Goal: Information Seeking & Learning: Find specific fact

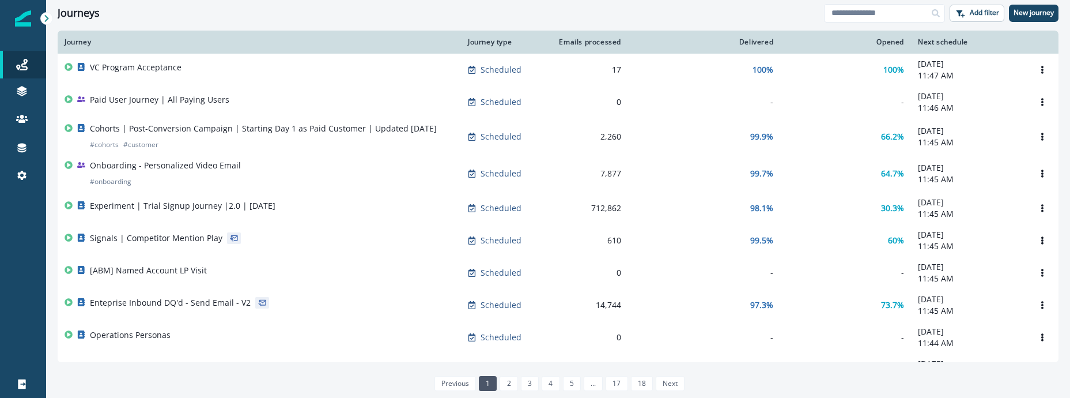
click at [909, 3] on div "Journeys Add filter New journey" at bounding box center [558, 13] width 1024 height 26
click at [907, 12] on input at bounding box center [884, 13] width 121 height 18
click at [31, 116] on icon at bounding box center [33, 119] width 6 height 6
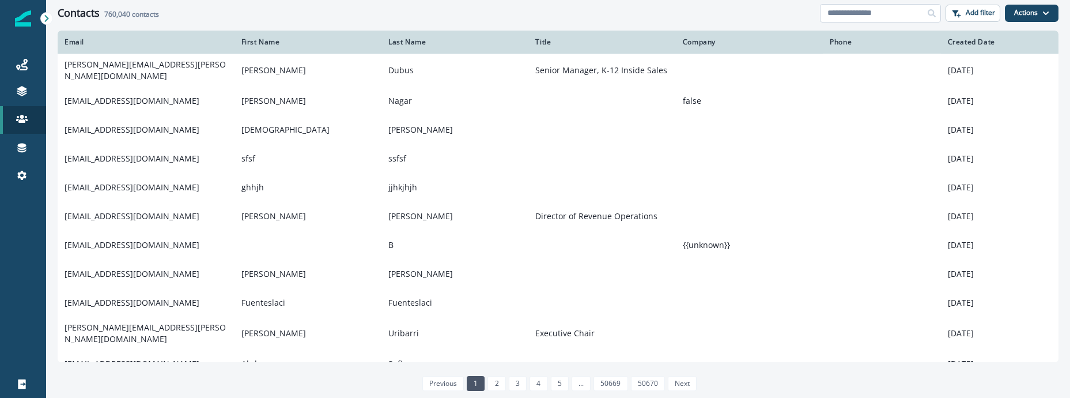
click at [909, 17] on input at bounding box center [880, 13] width 121 height 18
paste input "**********"
type input "**********"
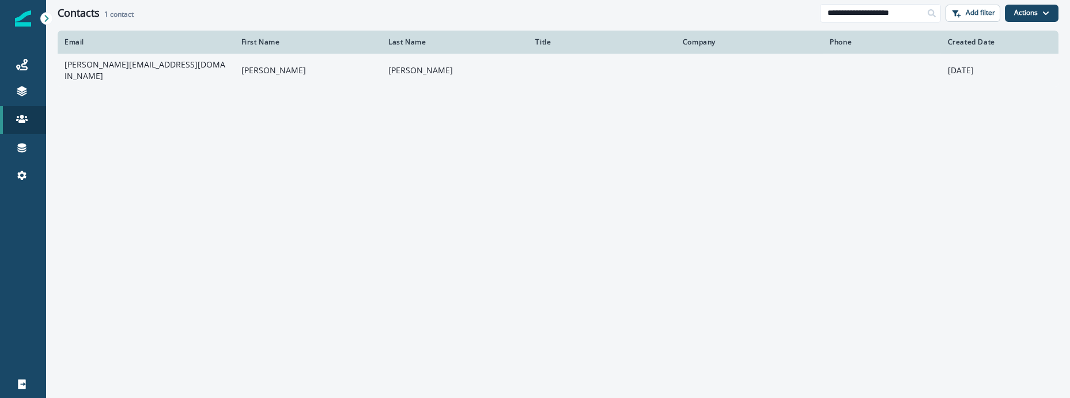
click at [259, 78] on td "Jakub" at bounding box center [308, 70] width 147 height 33
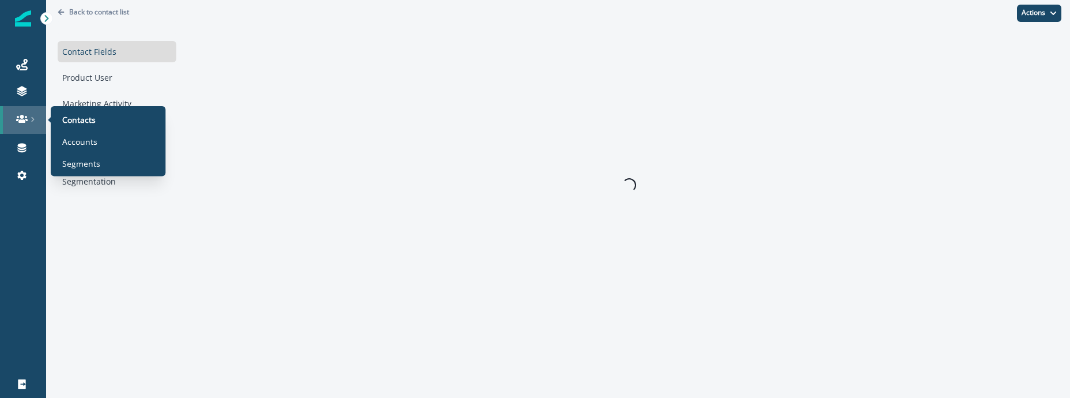
click at [40, 114] on div at bounding box center [23, 119] width 37 height 12
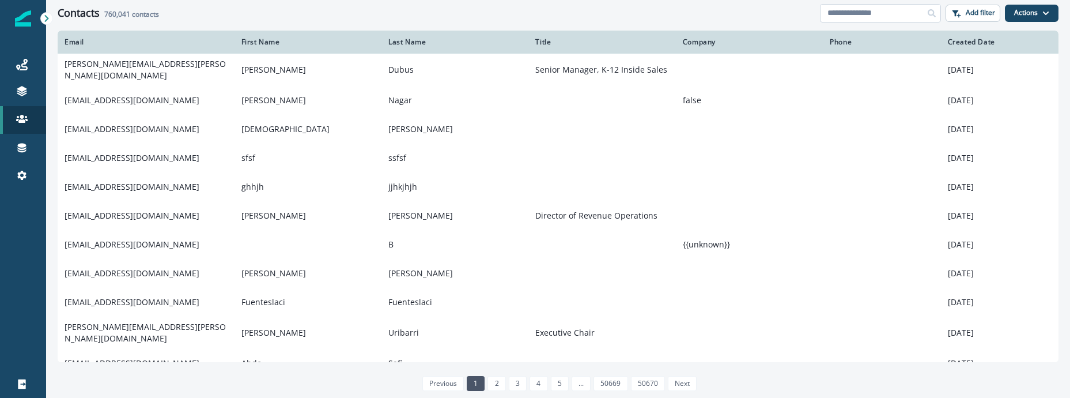
click at [897, 11] on input at bounding box center [880, 13] width 121 height 18
paste input "**********"
type input "**********"
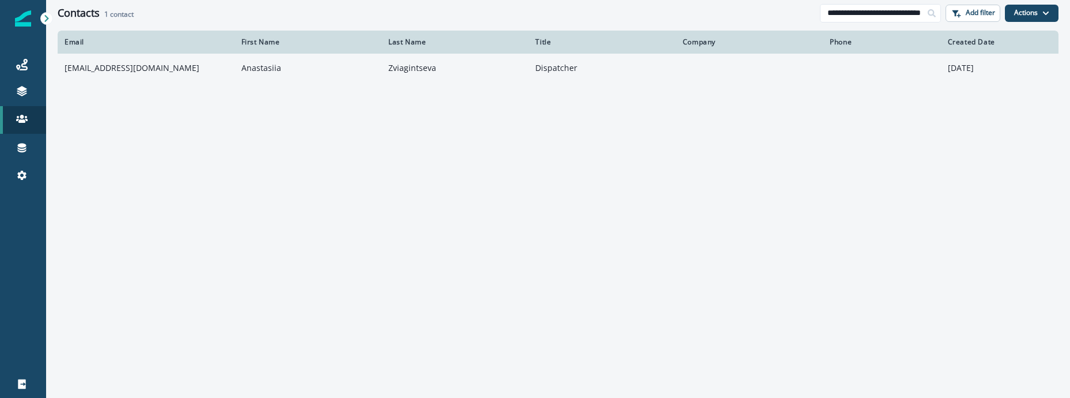
click at [618, 67] on p "Dispatcher" at bounding box center [601, 68] width 133 height 12
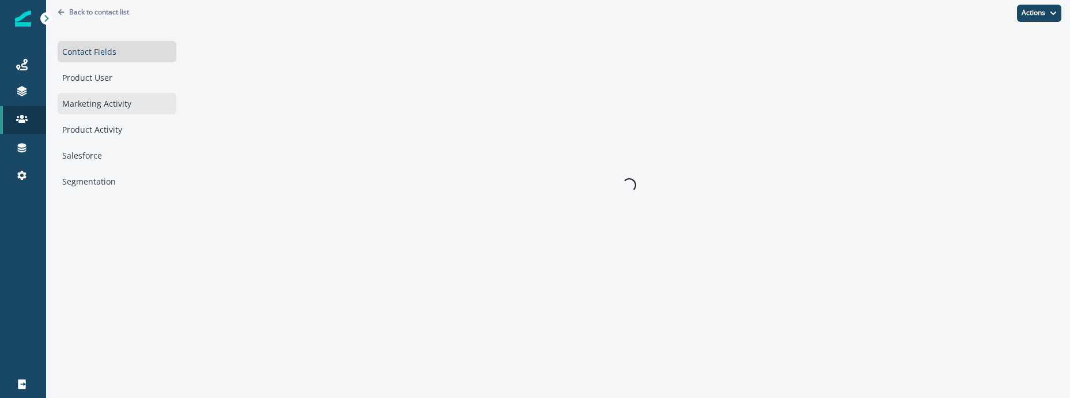
click at [125, 108] on div "Marketing Activity" at bounding box center [117, 103] width 119 height 21
click at [143, 54] on div "Contact Fields" at bounding box center [117, 51] width 119 height 21
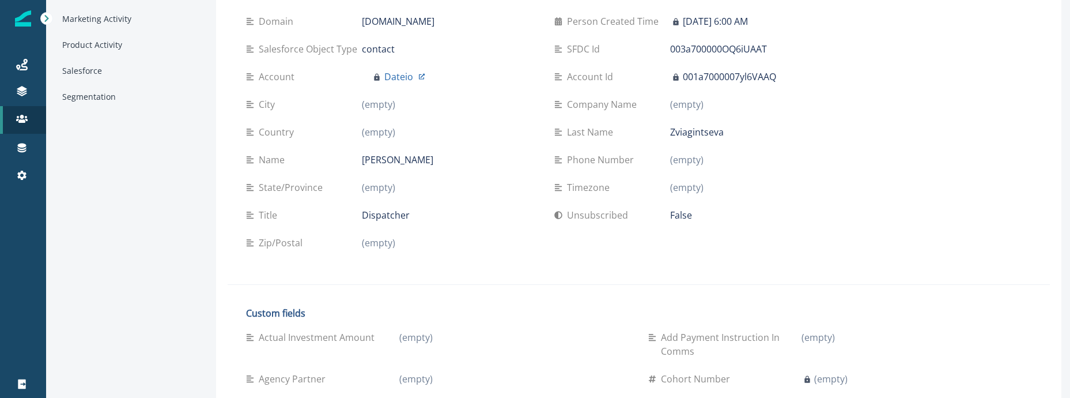
scroll to position [86, 0]
click at [89, 23] on div "Marketing Activity" at bounding box center [127, 17] width 138 height 21
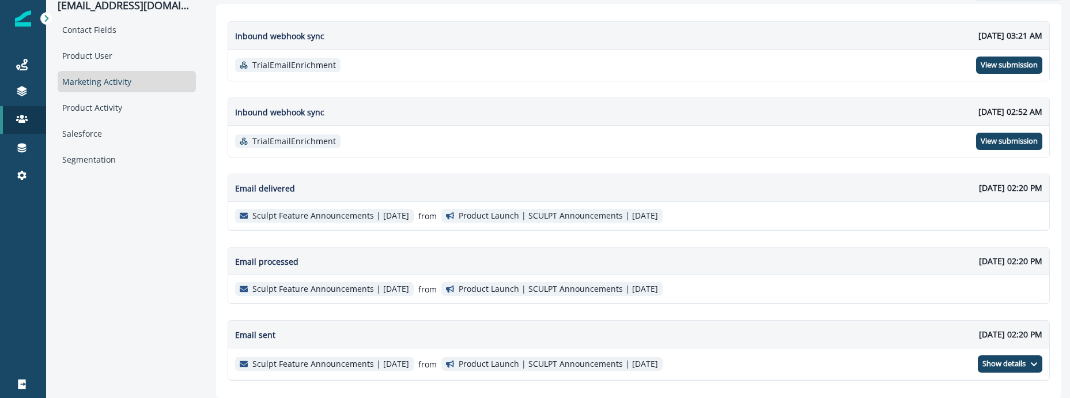
scroll to position [22, 0]
click at [115, 112] on div "Product Activity" at bounding box center [127, 107] width 138 height 21
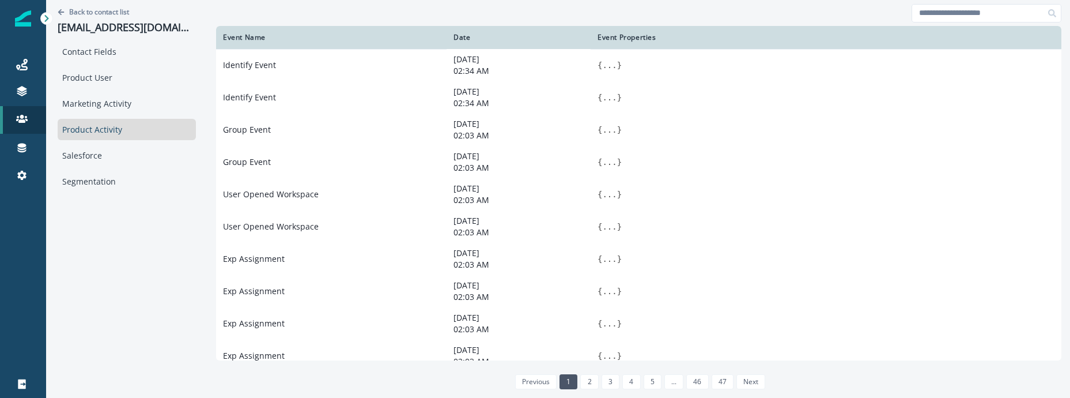
scroll to position [0, 0]
click at [953, 7] on input at bounding box center [987, 13] width 150 height 18
type input "******"
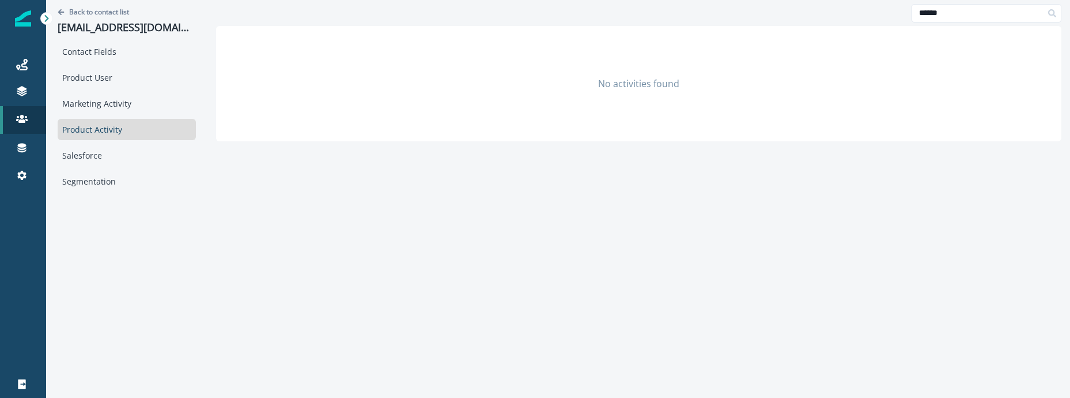
click at [161, 65] on div "Contact Fields Product User Marketing Activity Product Activity Salesforce Segm…" at bounding box center [127, 116] width 138 height 151
click at [161, 61] on div "Contact Fields" at bounding box center [127, 51] width 138 height 21
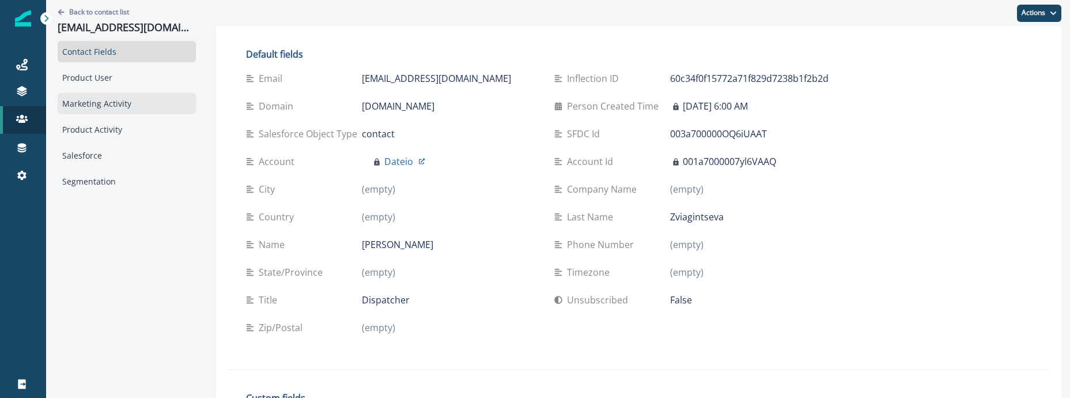
click at [153, 105] on div "Marketing Activity" at bounding box center [127, 103] width 138 height 21
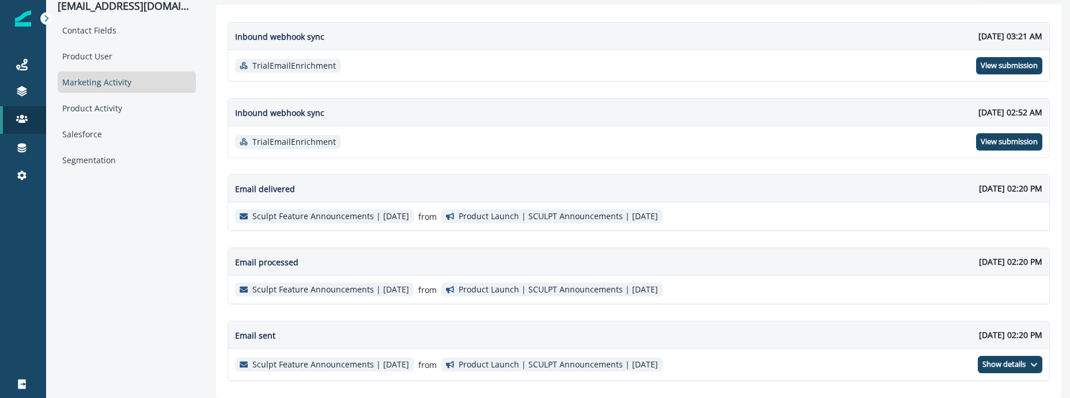
scroll to position [22, 0]
click at [22, 62] on icon at bounding box center [22, 65] width 12 height 12
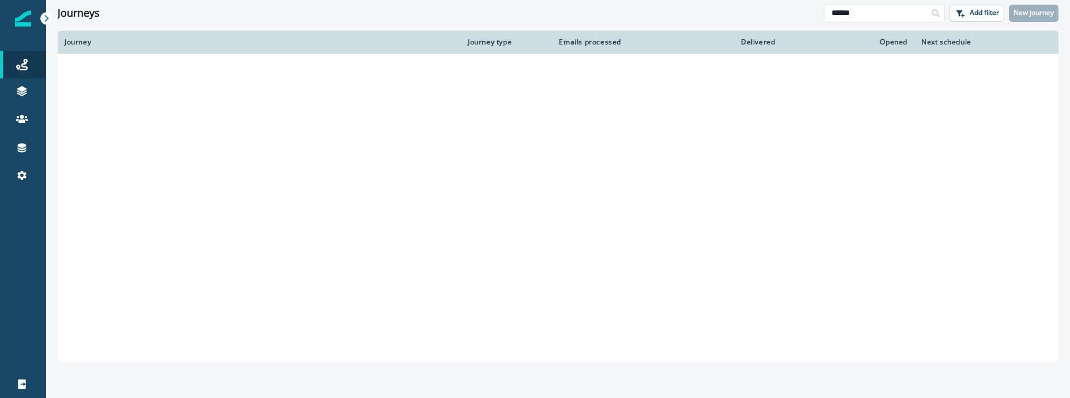
type input "******"
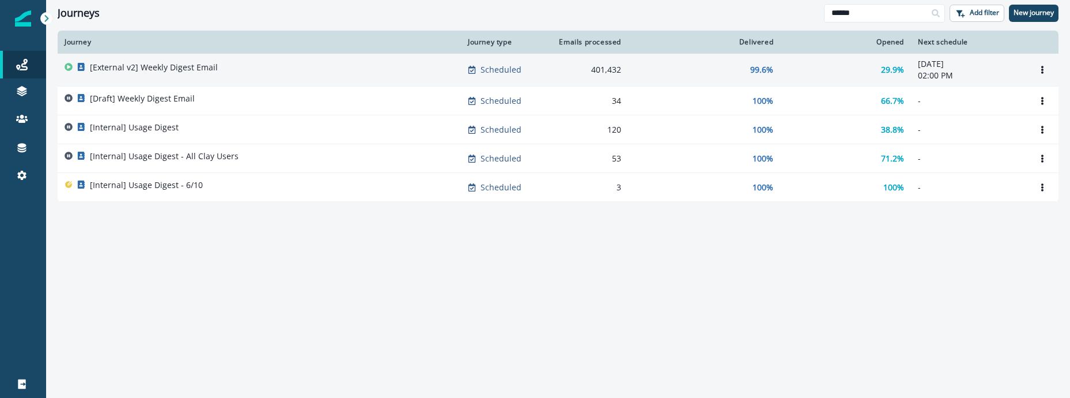
click at [231, 71] on div "[External v2] Weekly Digest Email" at bounding box center [260, 70] width 390 height 16
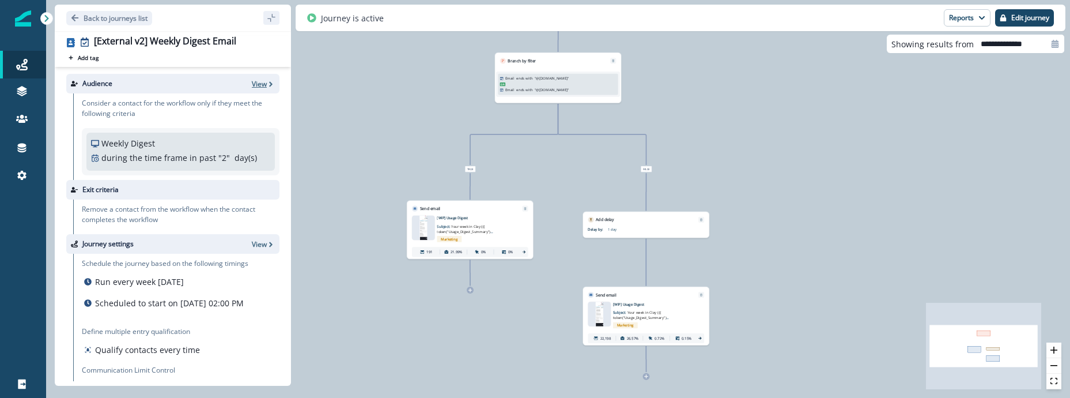
click at [262, 84] on p "View" at bounding box center [259, 84] width 15 height 10
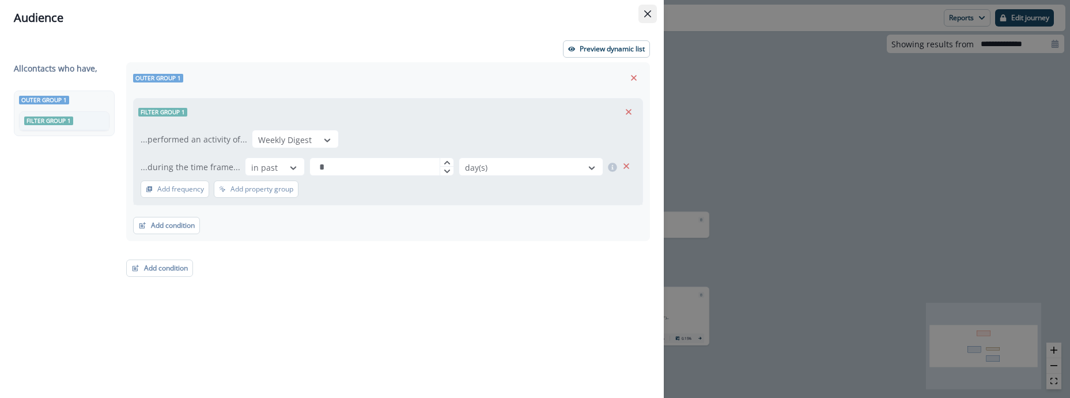
click at [653, 14] on button "Close" at bounding box center [648, 14] width 18 height 18
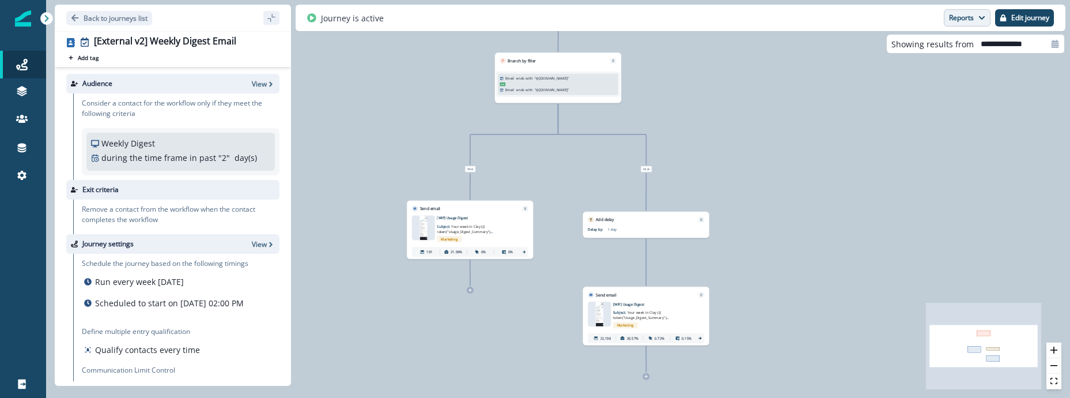
click at [954, 14] on button "Reports" at bounding box center [967, 17] width 47 height 17
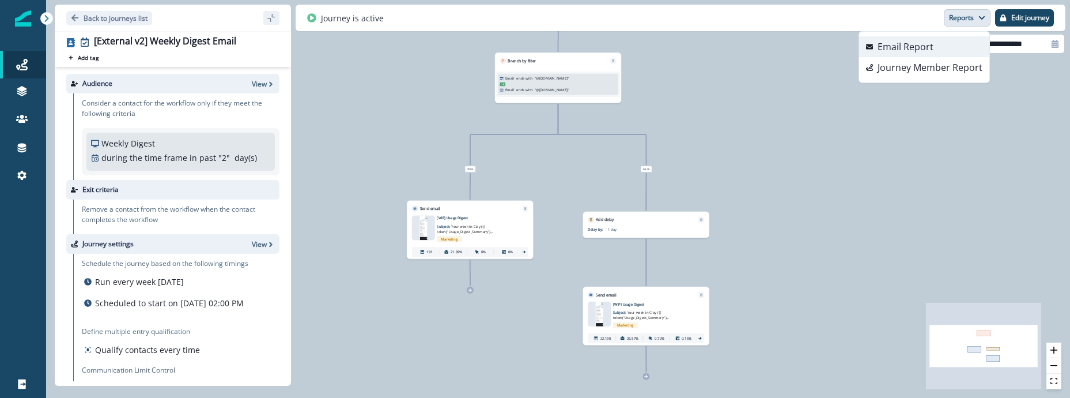
click at [927, 44] on p "Email Report" at bounding box center [906, 47] width 56 height 14
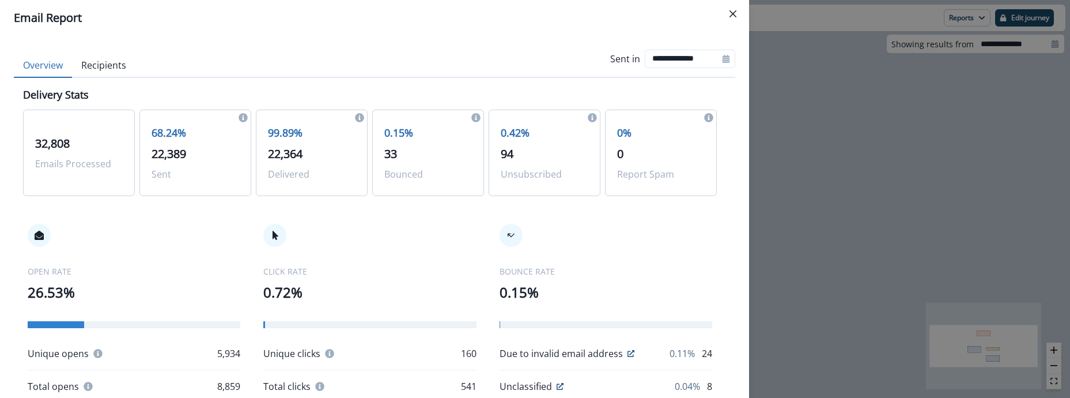
click at [113, 67] on button "Recipients" at bounding box center [103, 66] width 63 height 24
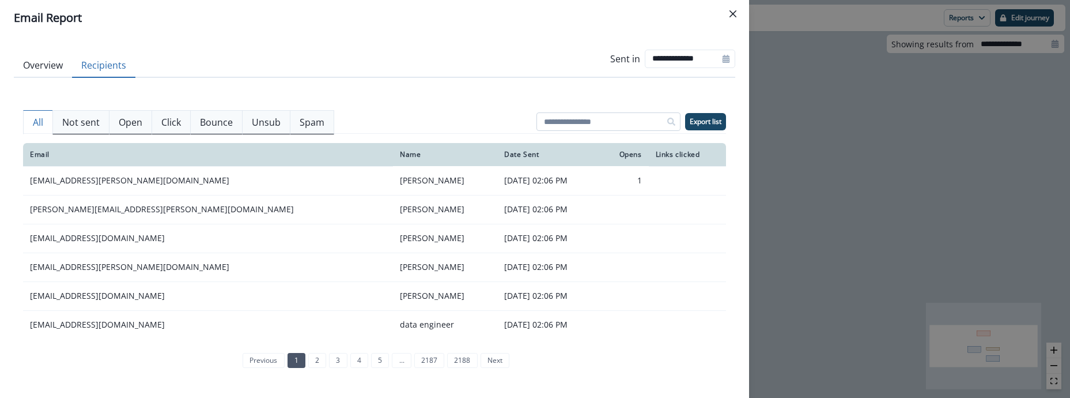
click at [601, 123] on input at bounding box center [609, 121] width 144 height 18
paste input "**********"
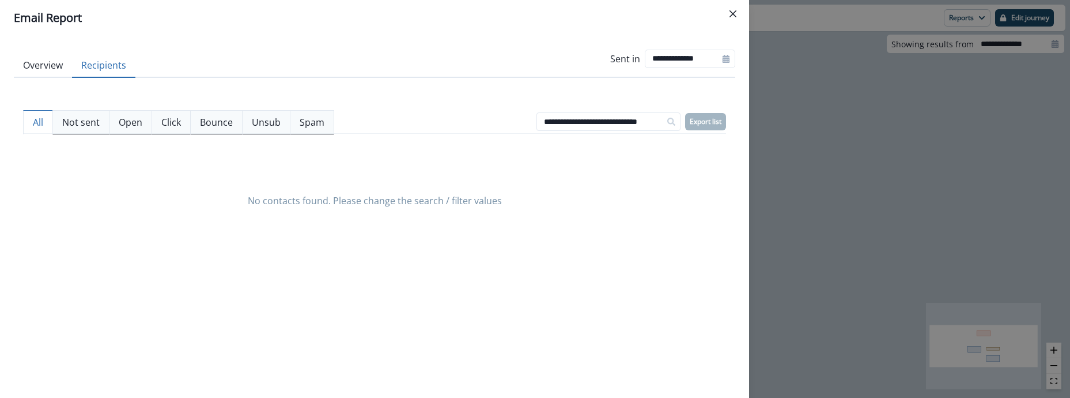
drag, startPoint x: 635, startPoint y: 122, endPoint x: 505, endPoint y: 115, distance: 129.3
click at [505, 115] on div "**********" at bounding box center [374, 121] width 703 height 23
type input "********"
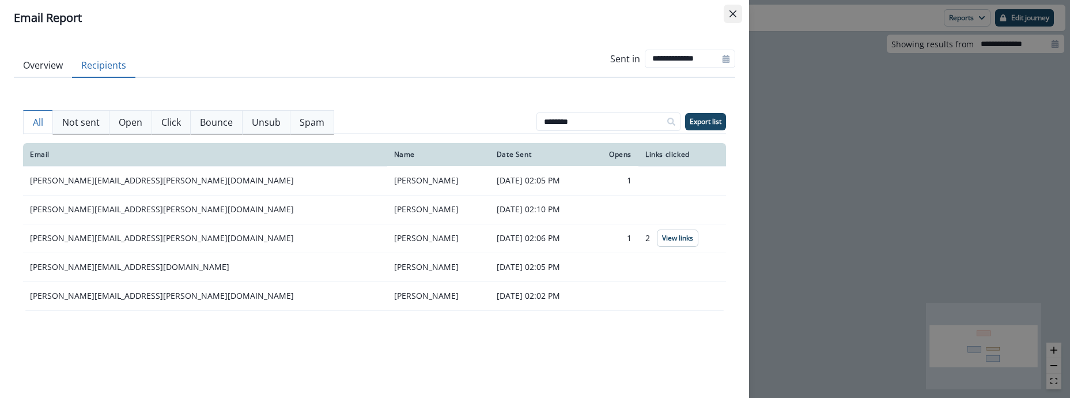
click at [733, 14] on icon "Close" at bounding box center [733, 13] width 7 height 7
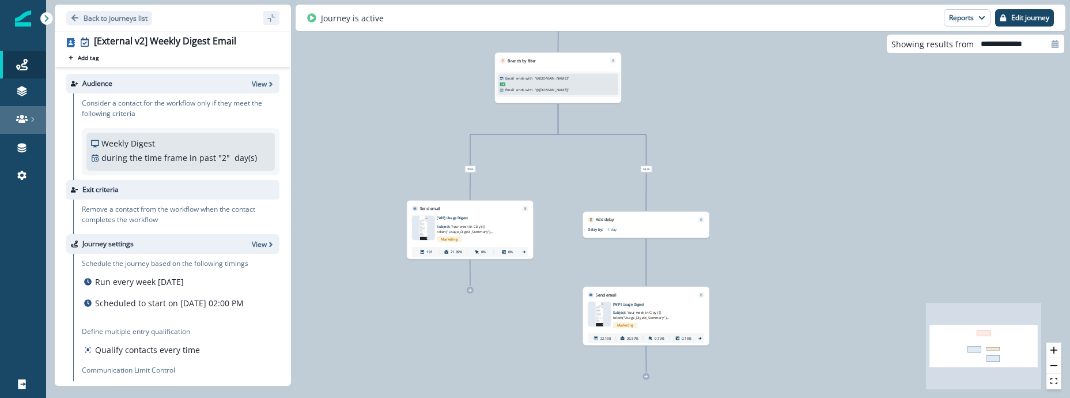
click at [24, 129] on link at bounding box center [23, 120] width 46 height 28
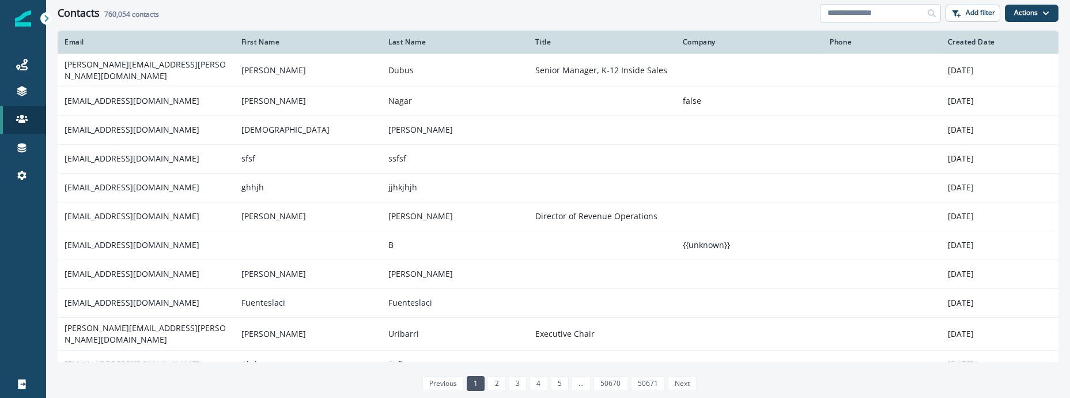
click at [845, 17] on input at bounding box center [880, 13] width 121 height 18
paste input "**********"
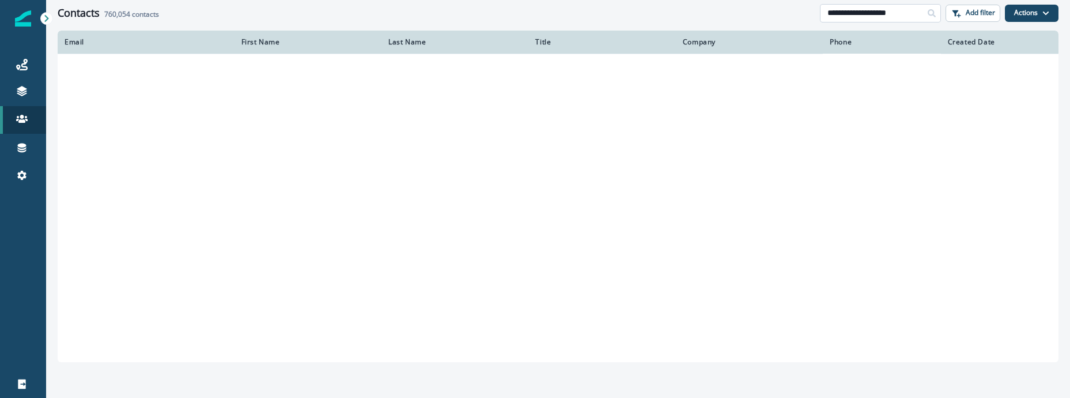
type input "**********"
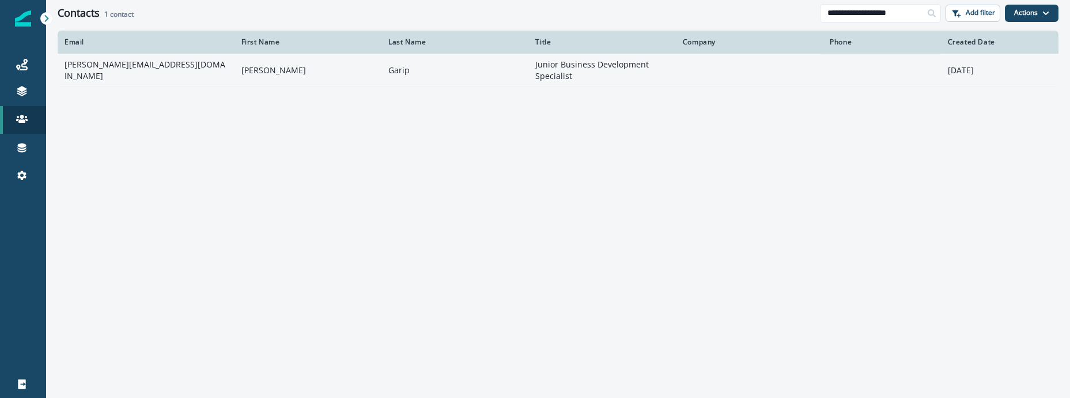
click at [244, 62] on td "Selin" at bounding box center [308, 70] width 147 height 33
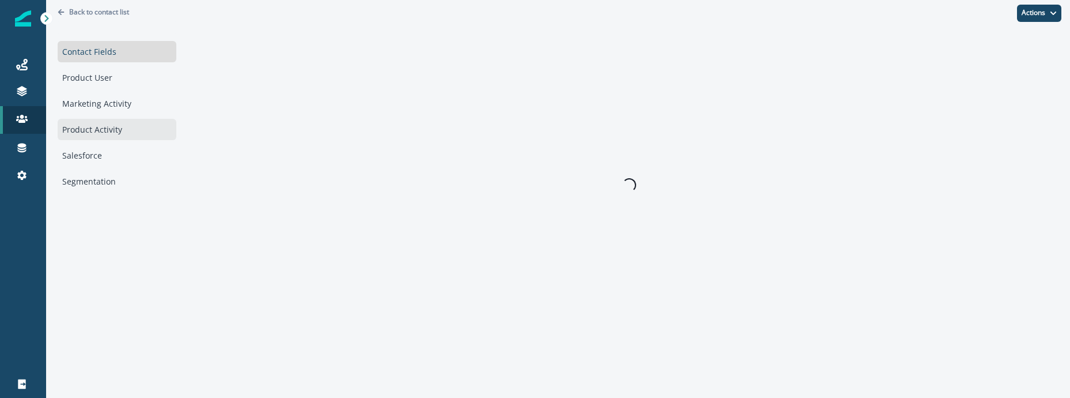
click at [116, 129] on div "Product Activity" at bounding box center [117, 129] width 119 height 21
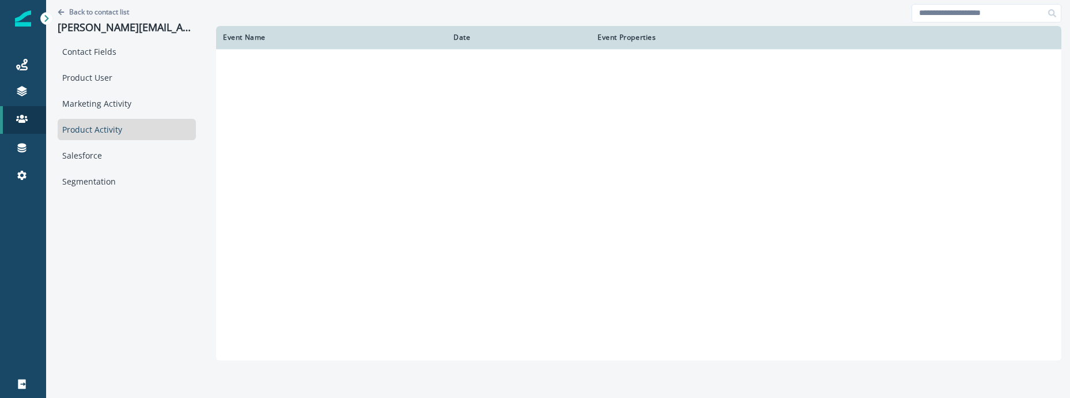
click at [101, 119] on div "Product Activity" at bounding box center [127, 129] width 138 height 21
click at [105, 111] on div "Marketing Activity" at bounding box center [127, 103] width 138 height 21
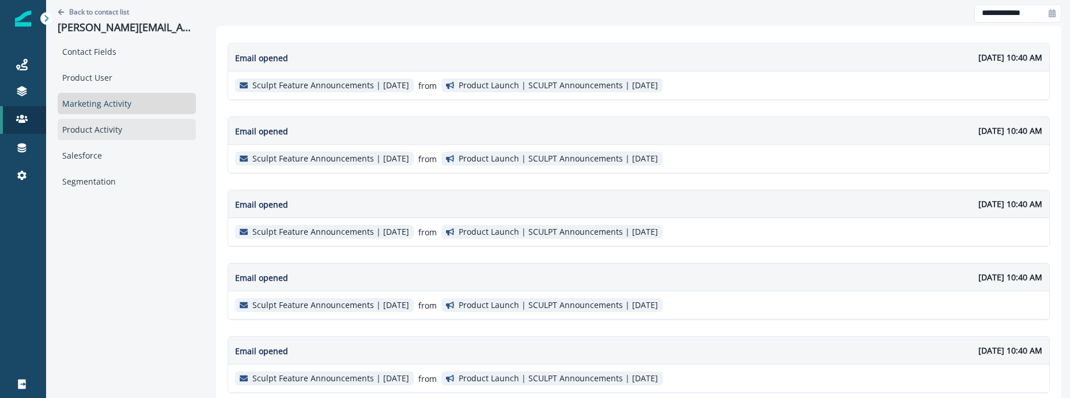
click at [111, 137] on div "Product Activity" at bounding box center [127, 129] width 138 height 21
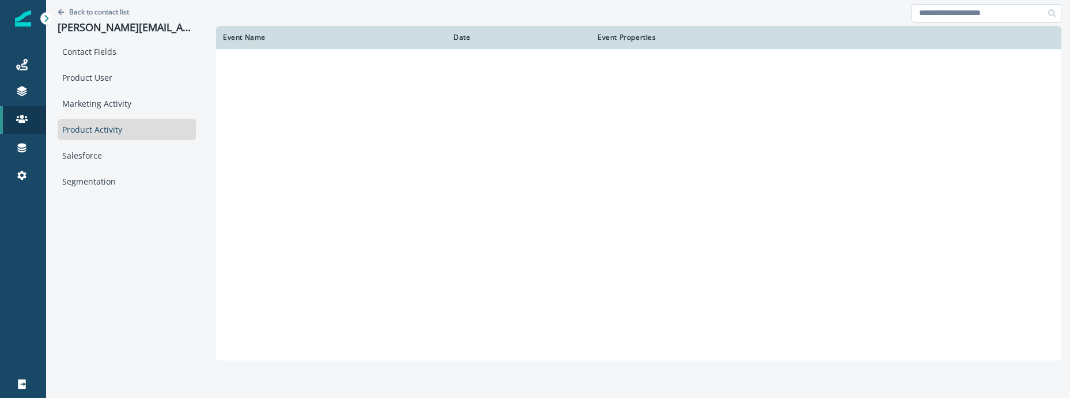
click at [925, 6] on input at bounding box center [987, 13] width 150 height 18
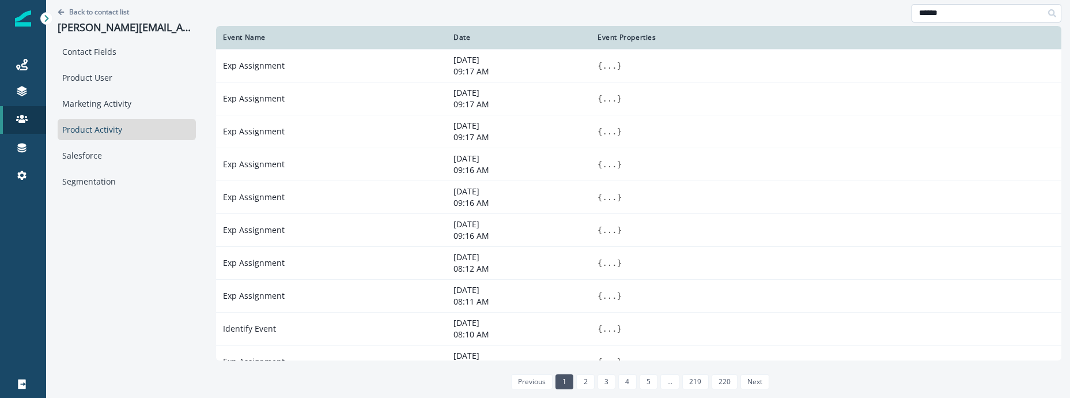
type input "******"
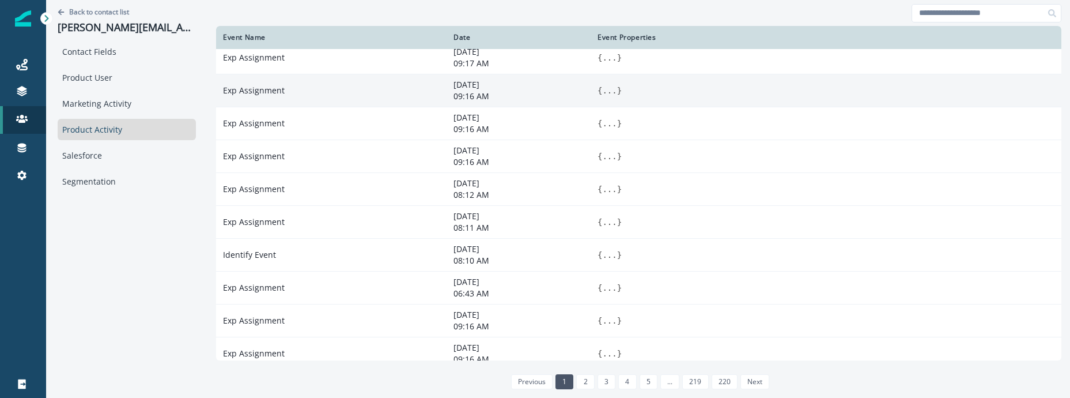
scroll to position [182, 0]
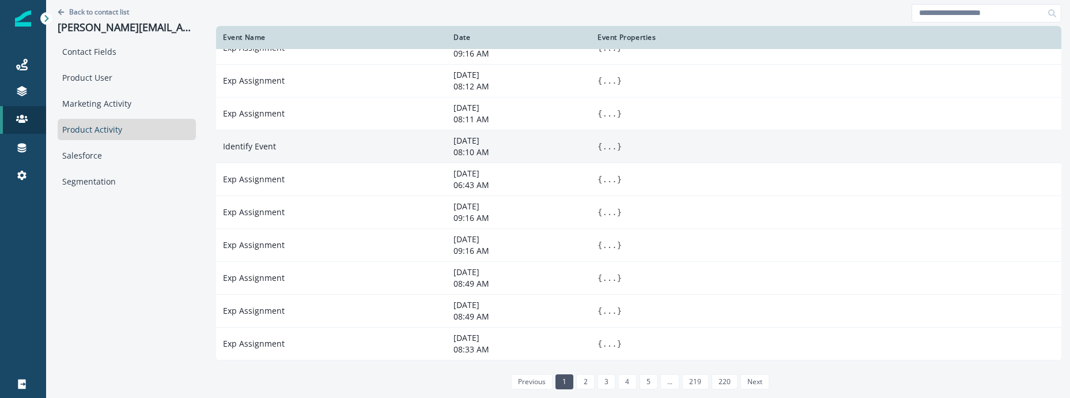
click at [602, 149] on button "..." at bounding box center [609, 147] width 14 height 12
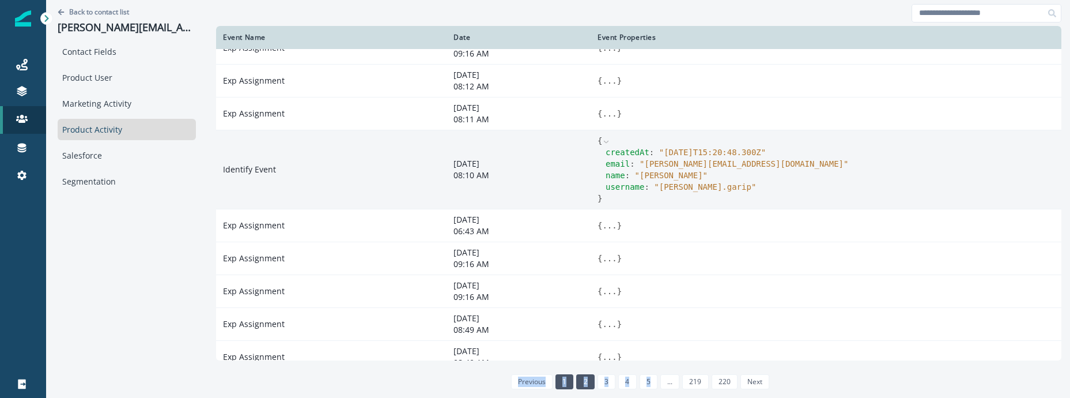
click at [576, 388] on link "2" at bounding box center [585, 381] width 18 height 15
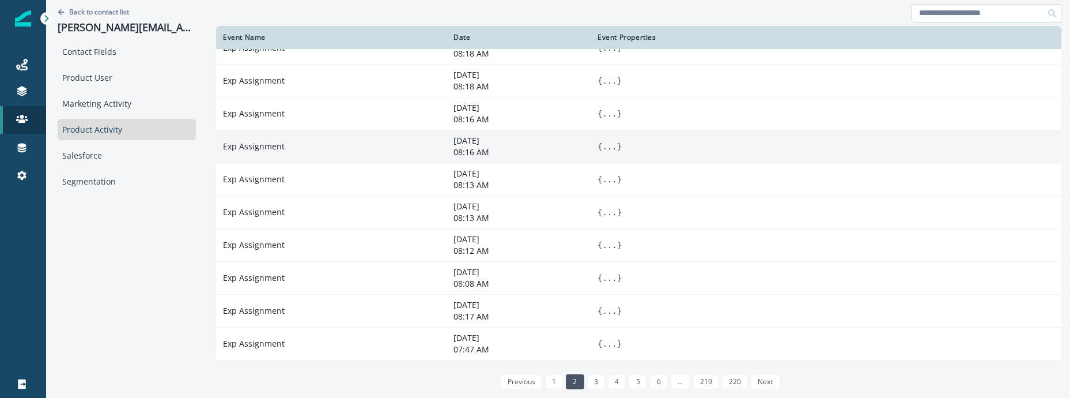
click at [950, 13] on input at bounding box center [987, 13] width 150 height 18
click at [23, 132] on link at bounding box center [23, 120] width 46 height 28
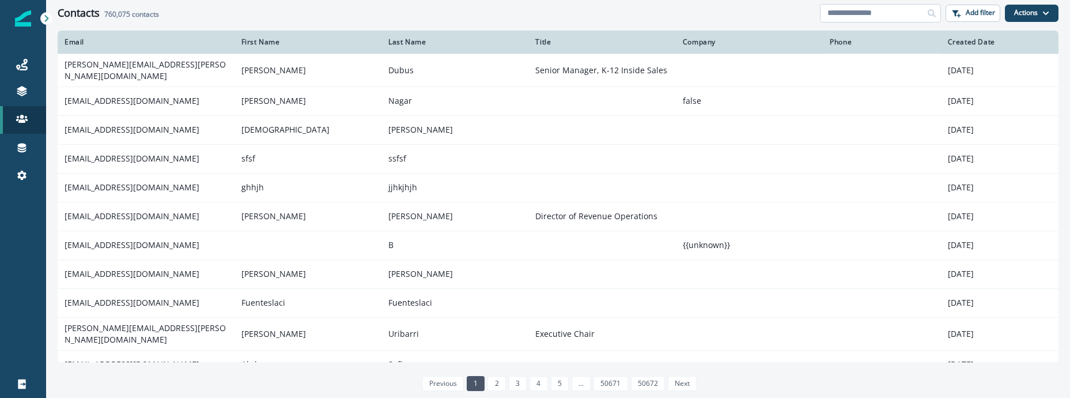
click at [888, 18] on input at bounding box center [880, 13] width 121 height 18
paste input "**********"
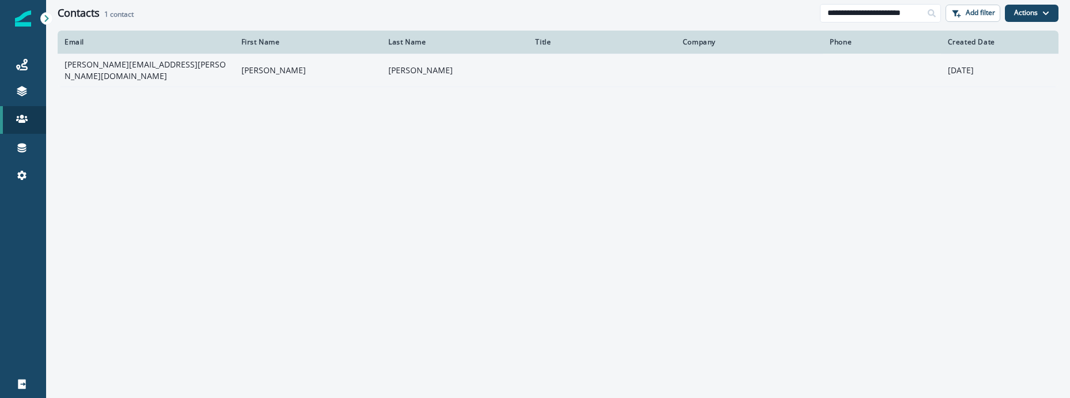
type input "**********"
click at [315, 68] on td "Ladislav" at bounding box center [308, 70] width 147 height 33
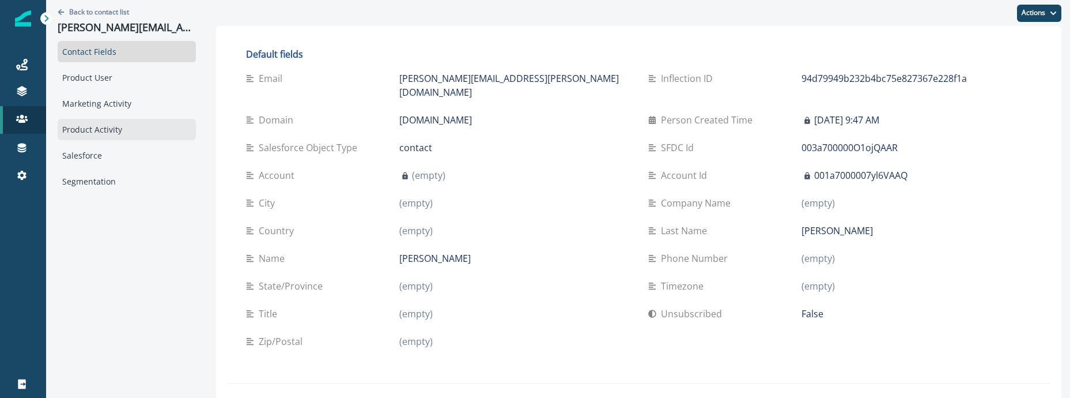
click at [124, 124] on div "Product Activity" at bounding box center [127, 129] width 138 height 21
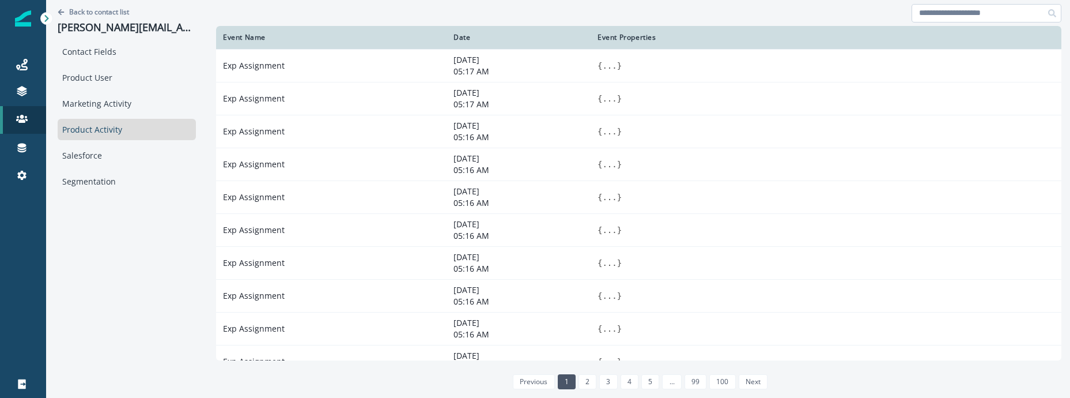
click at [928, 10] on input at bounding box center [987, 13] width 150 height 18
type input "******"
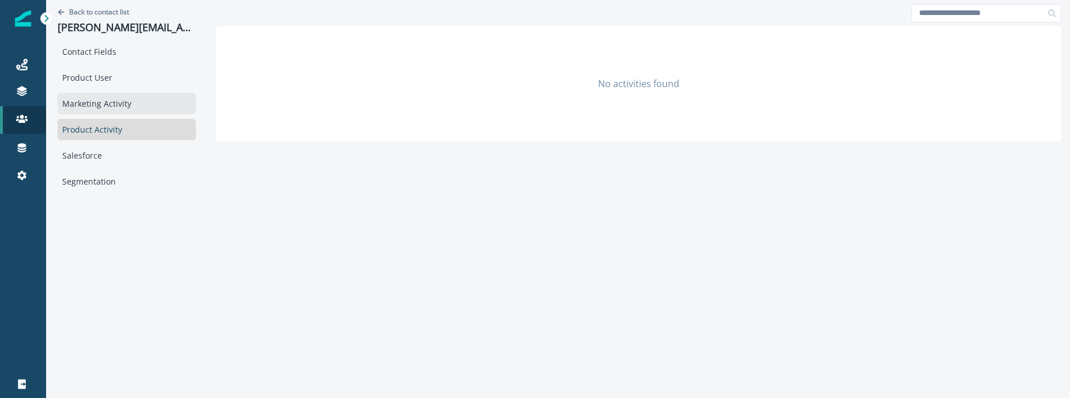
click at [152, 100] on div "Marketing Activity" at bounding box center [127, 103] width 138 height 21
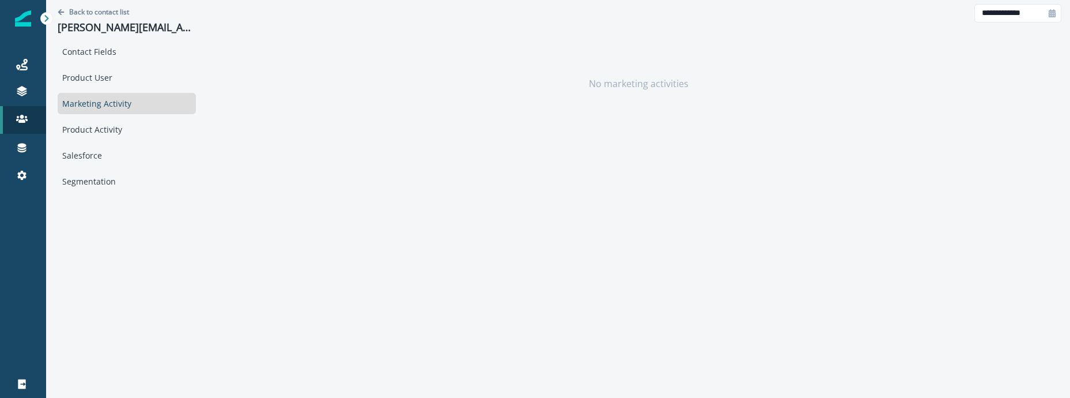
click at [149, 100] on div "Marketing Activity" at bounding box center [127, 103] width 138 height 21
click at [139, 51] on div "Contact Fields" at bounding box center [127, 51] width 138 height 21
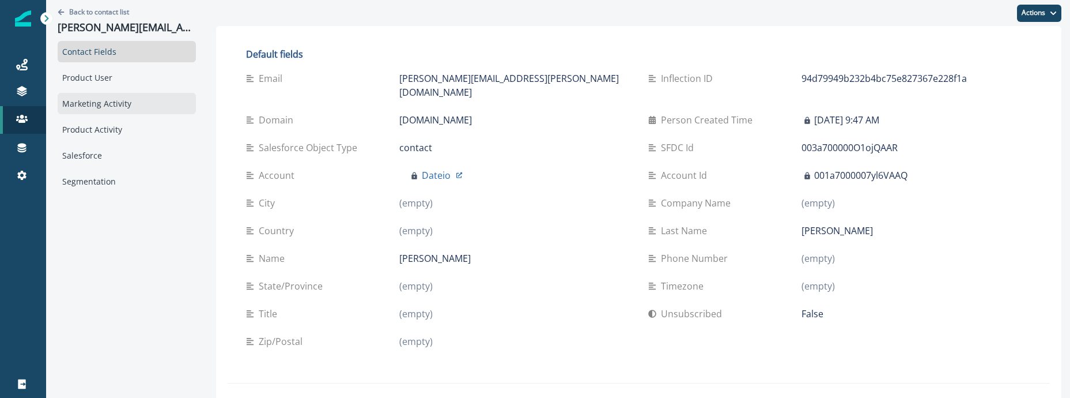
click at [138, 113] on div "Marketing Activity" at bounding box center [127, 103] width 138 height 21
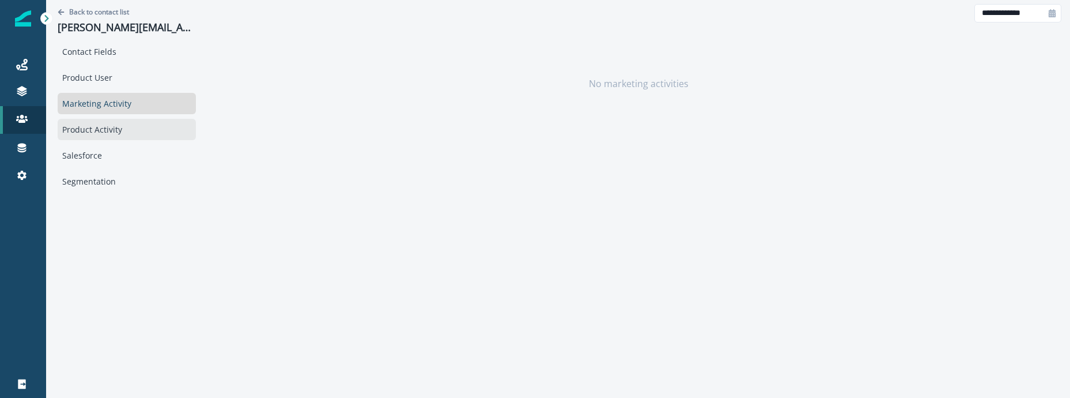
click at [101, 126] on div "Product Activity" at bounding box center [127, 129] width 138 height 21
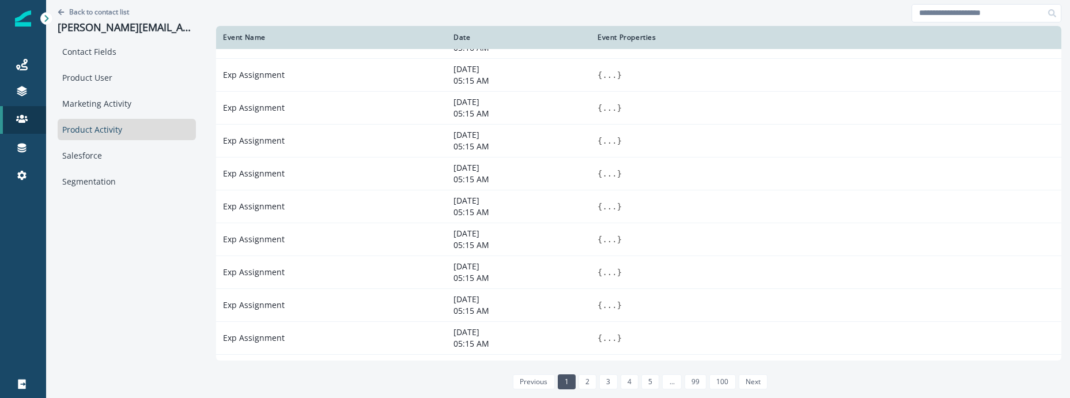
scroll to position [675, 0]
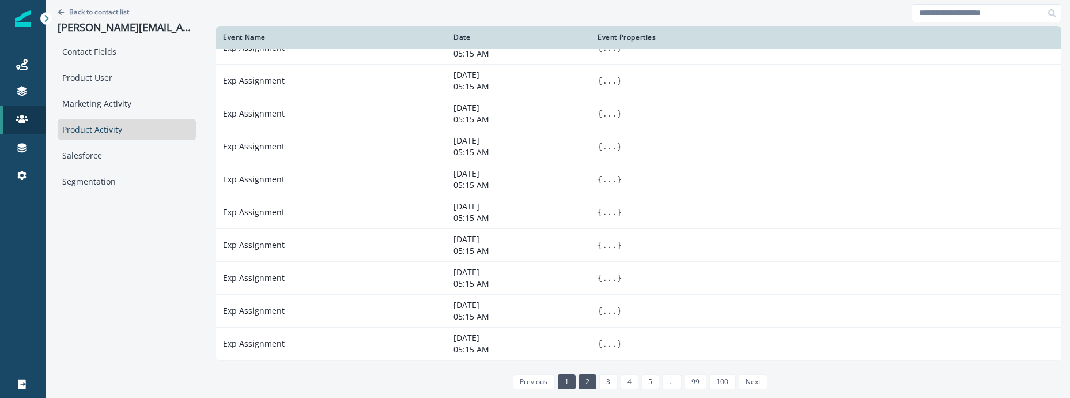
click at [579, 387] on link "2" at bounding box center [588, 381] width 18 height 15
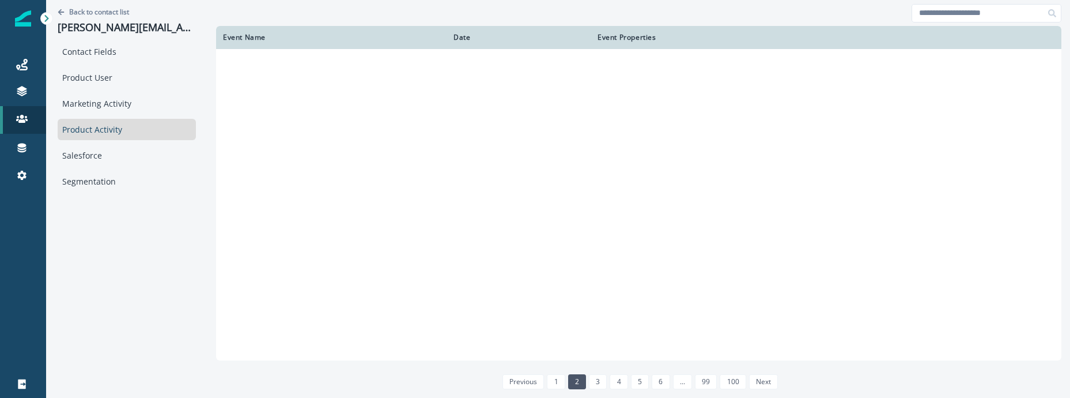
scroll to position [554, 0]
drag, startPoint x: 591, startPoint y: 382, endPoint x: 640, endPoint y: 135, distance: 250.8
click at [622, 154] on div "Event Name Date Event Properties previous 1 2 3 4 5 6 ... 99 100 next" at bounding box center [638, 210] width 845 height 369
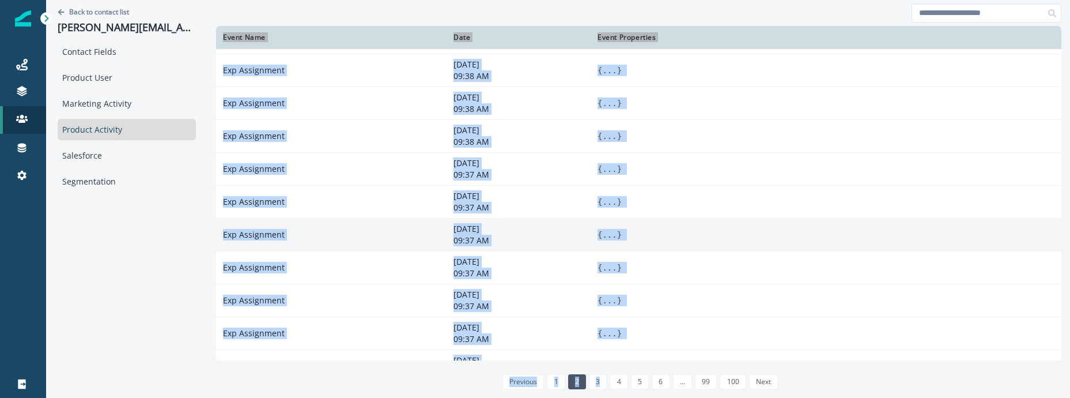
scroll to position [675, 0]
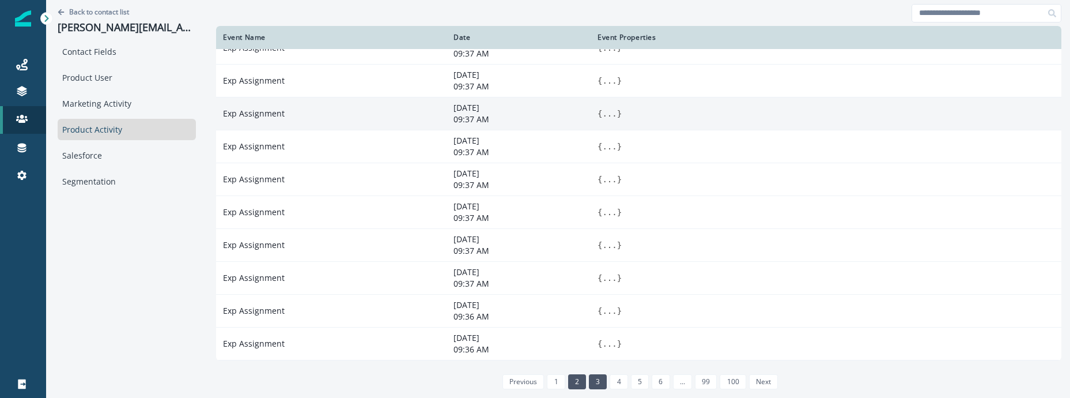
click at [589, 383] on link "3" at bounding box center [598, 381] width 18 height 15
click at [610, 383] on link "4" at bounding box center [619, 381] width 18 height 15
click at [631, 380] on link "5" at bounding box center [640, 381] width 18 height 15
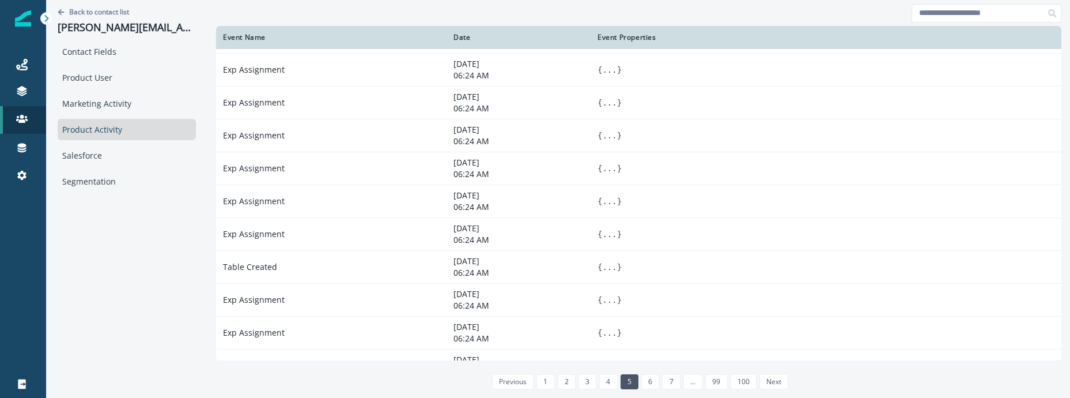
scroll to position [399, 0]
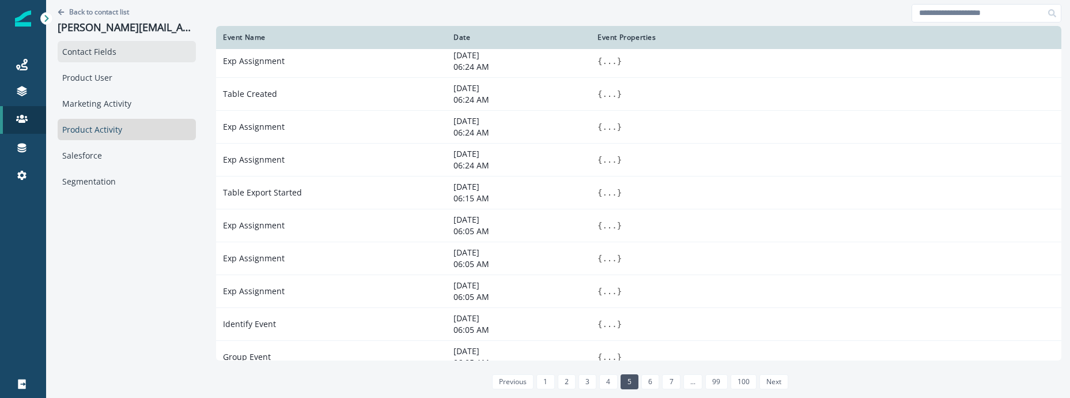
click at [98, 52] on div "Contact Fields" at bounding box center [127, 51] width 138 height 21
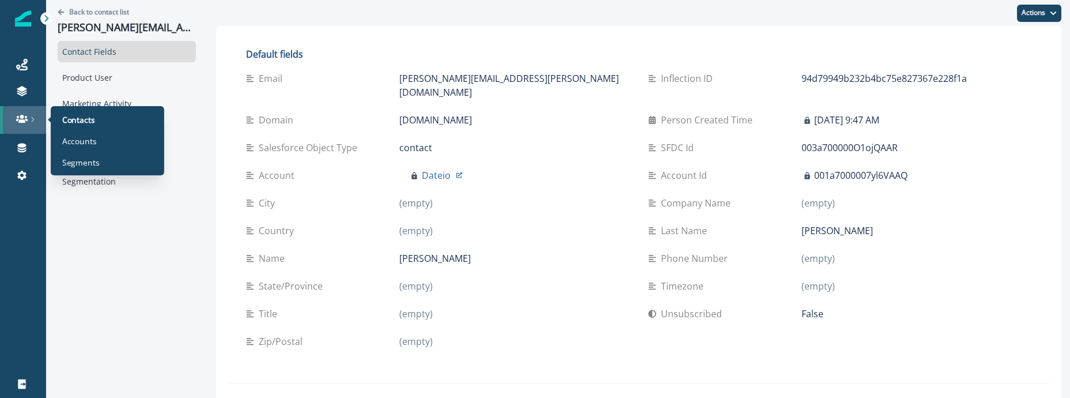
click at [25, 111] on link at bounding box center [23, 120] width 46 height 28
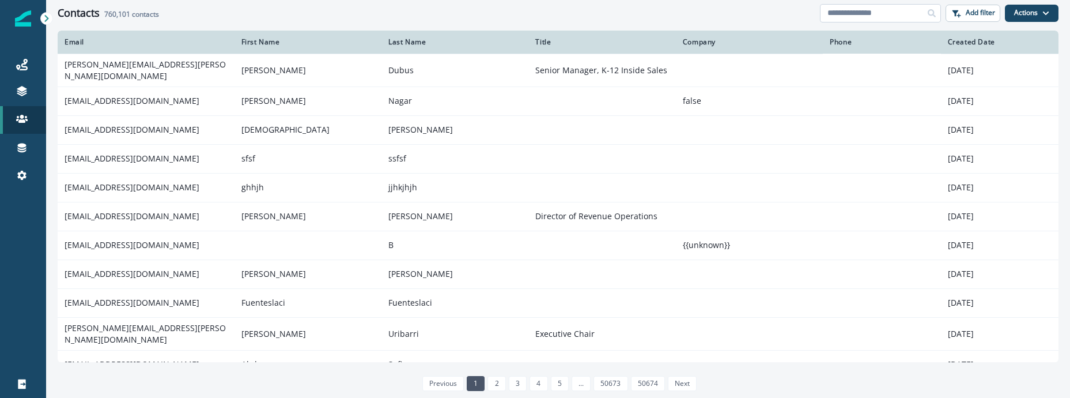
click at [884, 16] on input at bounding box center [880, 13] width 121 height 18
paste input "**********"
type input "**********"
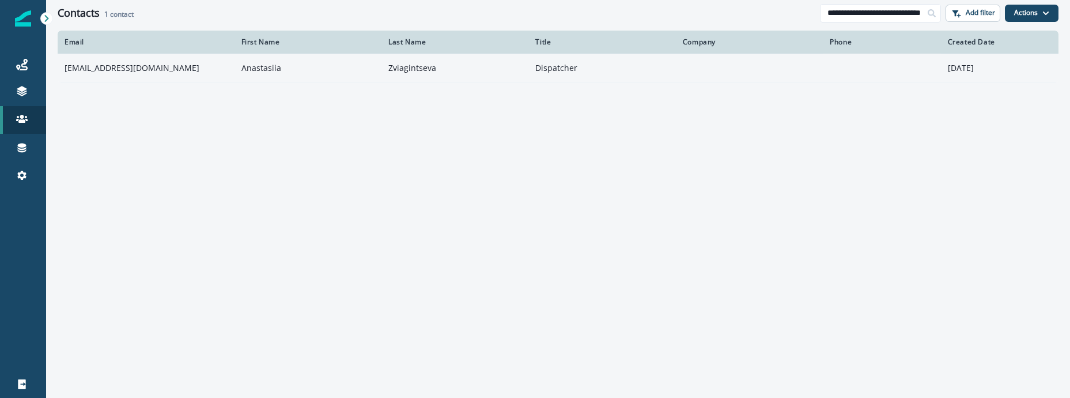
click at [135, 67] on td "anastasiia.zviagintseva@tapix.io" at bounding box center [146, 68] width 177 height 29
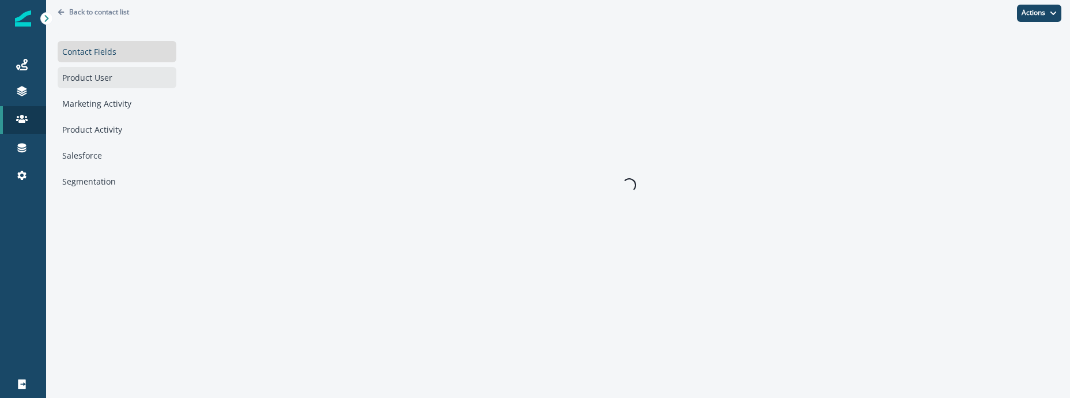
click at [123, 86] on div "Product User" at bounding box center [117, 77] width 119 height 21
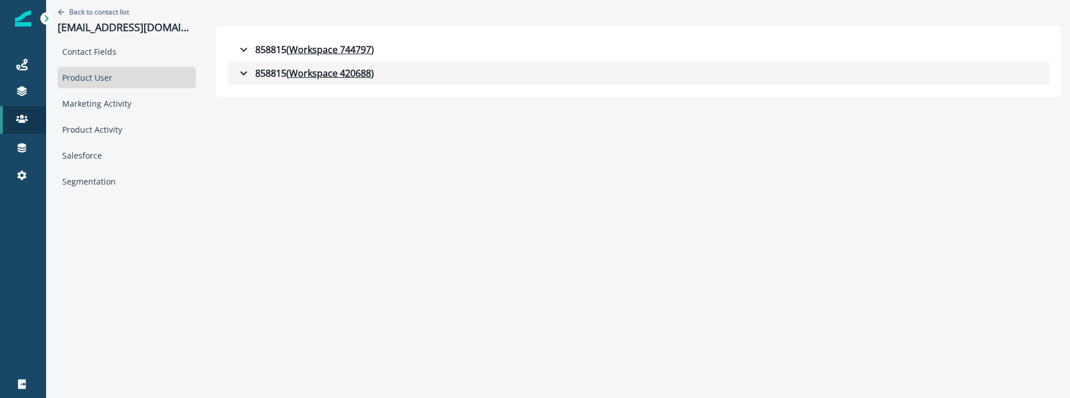
click at [246, 80] on button "858815 ( Workspace 420688 )" at bounding box center [639, 73] width 822 height 23
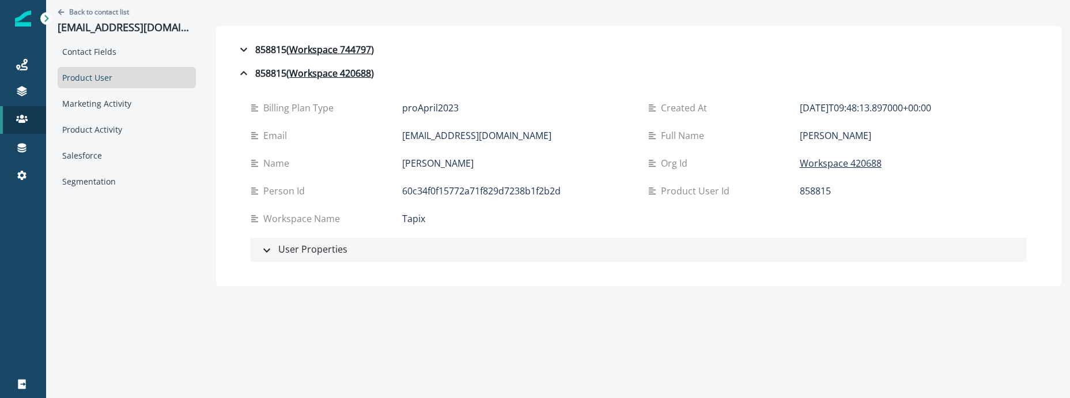
click at [276, 239] on button "User Properties" at bounding box center [639, 249] width 776 height 24
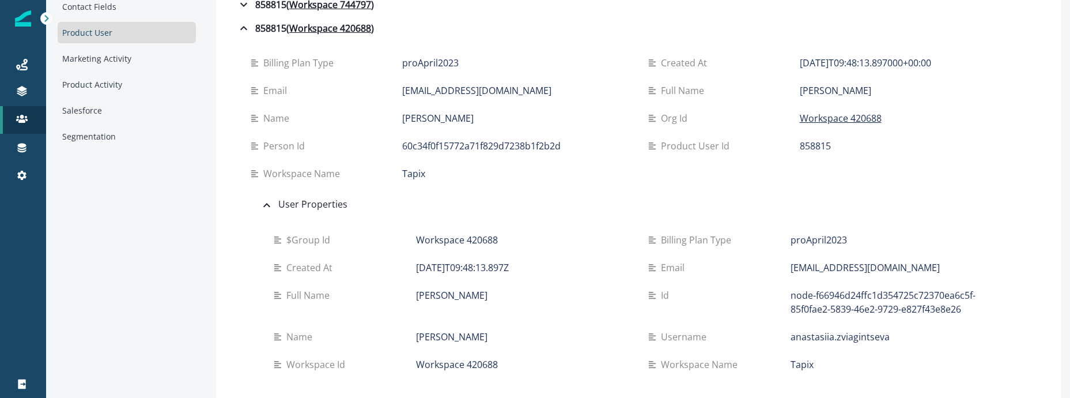
scroll to position [32, 0]
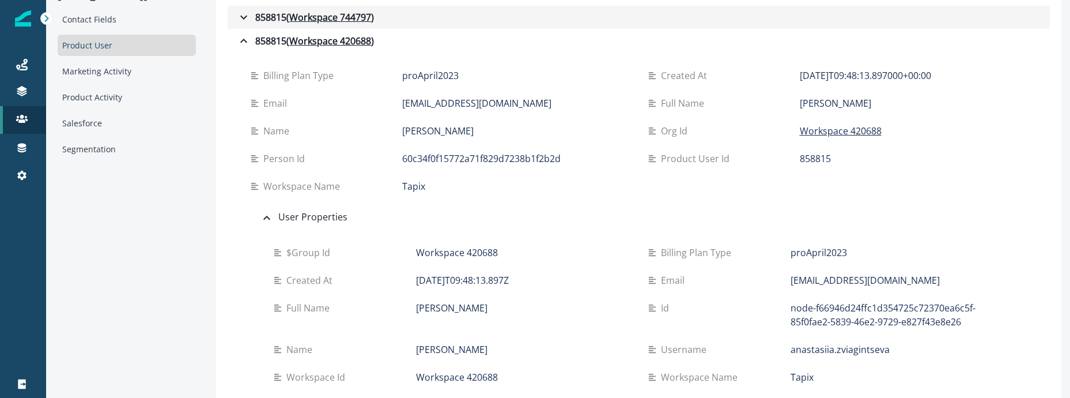
click at [263, 19] on div "858815 ( Workspace 744797 )" at bounding box center [305, 17] width 137 height 14
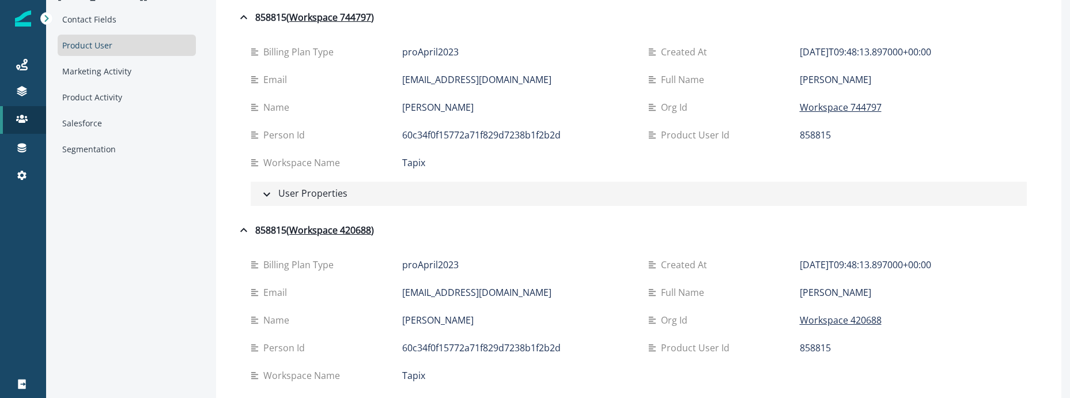
click at [312, 199] on div "User Properties" at bounding box center [304, 193] width 88 height 15
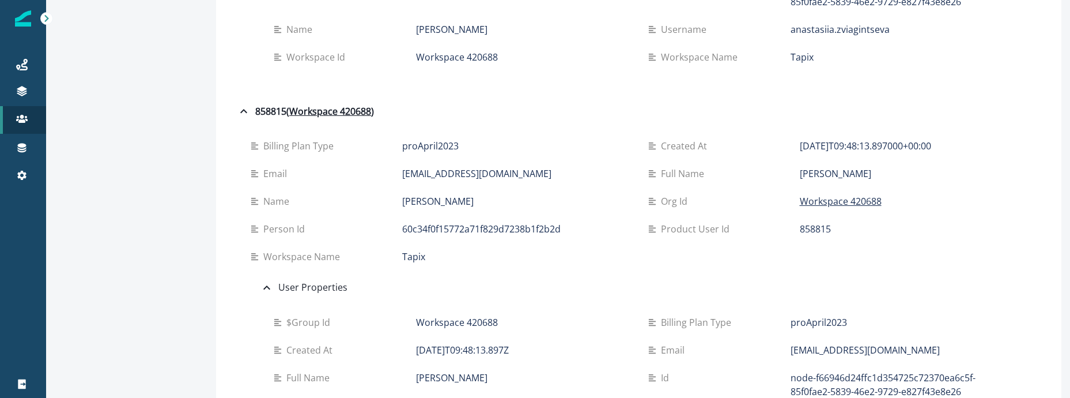
scroll to position [0, 0]
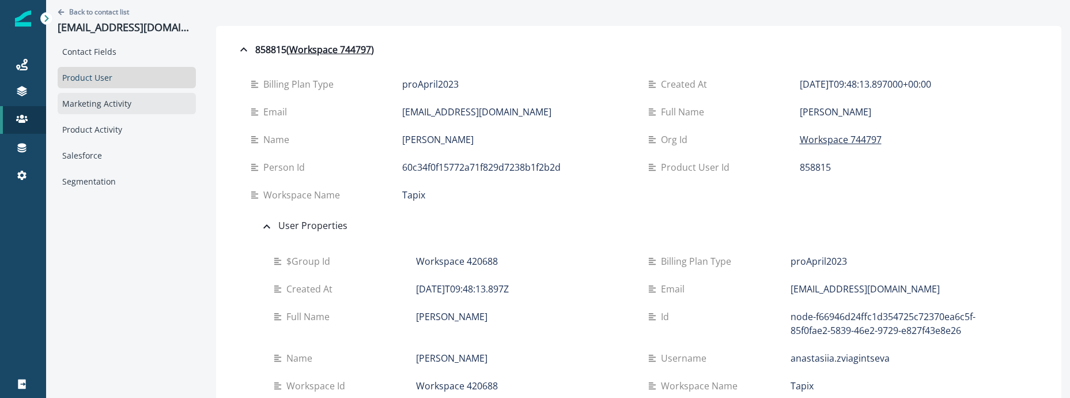
click at [119, 111] on div "Marketing Activity" at bounding box center [127, 103] width 138 height 21
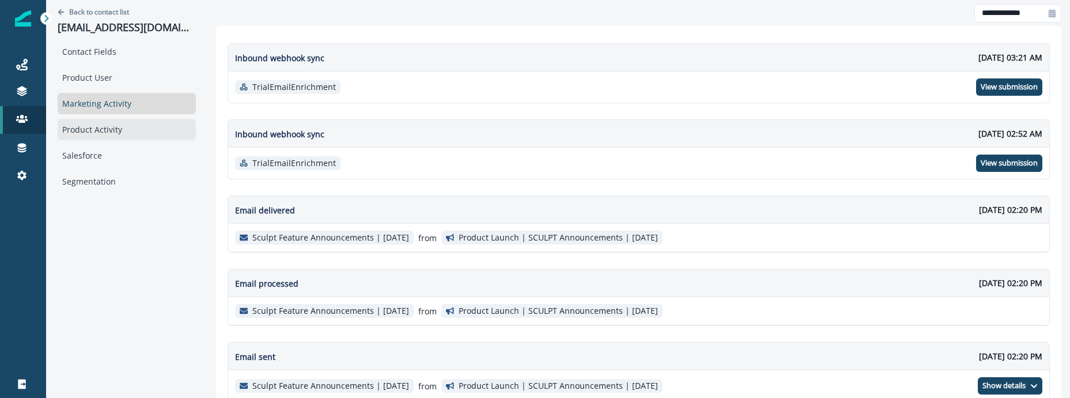
click at [123, 130] on div "Product Activity" at bounding box center [127, 129] width 138 height 21
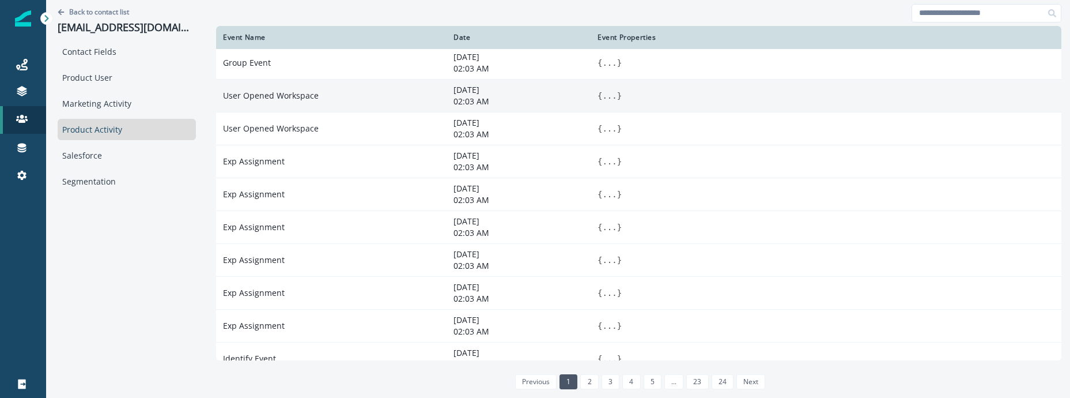
scroll to position [99, 0]
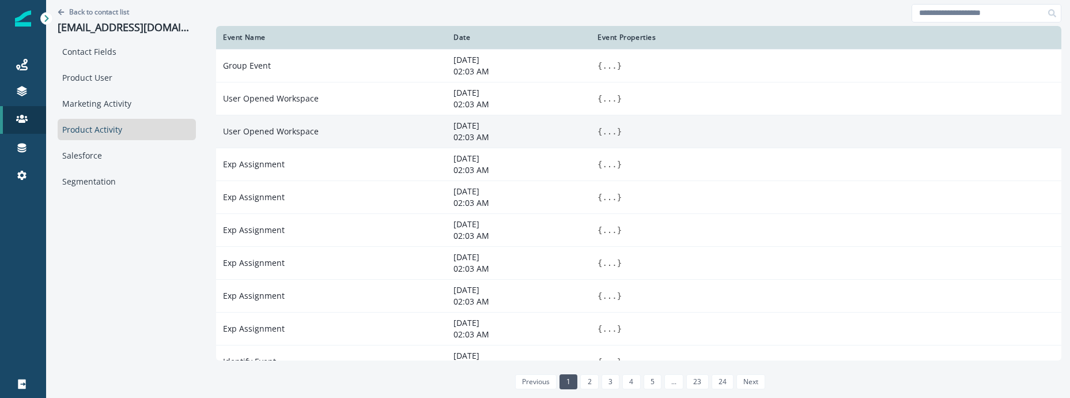
click at [606, 130] on button "..." at bounding box center [609, 132] width 14 height 12
click at [605, 124] on icon at bounding box center [606, 127] width 8 height 8
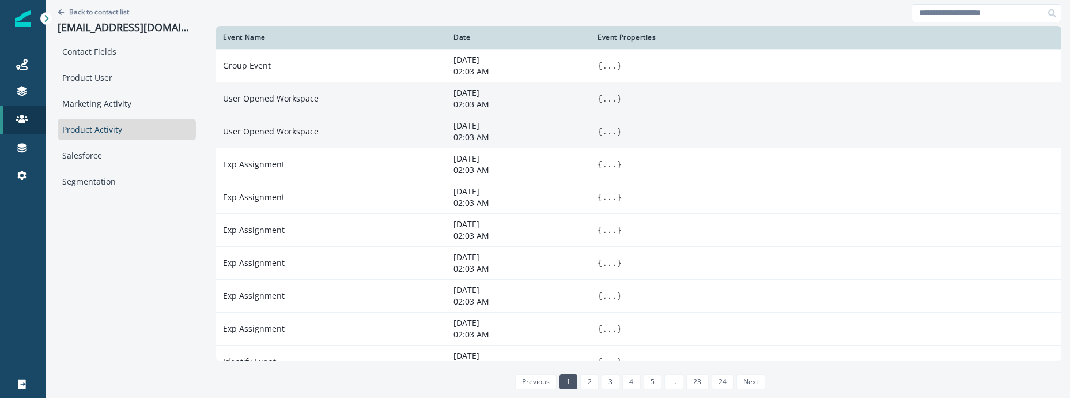
click at [611, 96] on button "..." at bounding box center [609, 99] width 14 height 12
click at [610, 135] on button "..." at bounding box center [609, 132] width 14 height 12
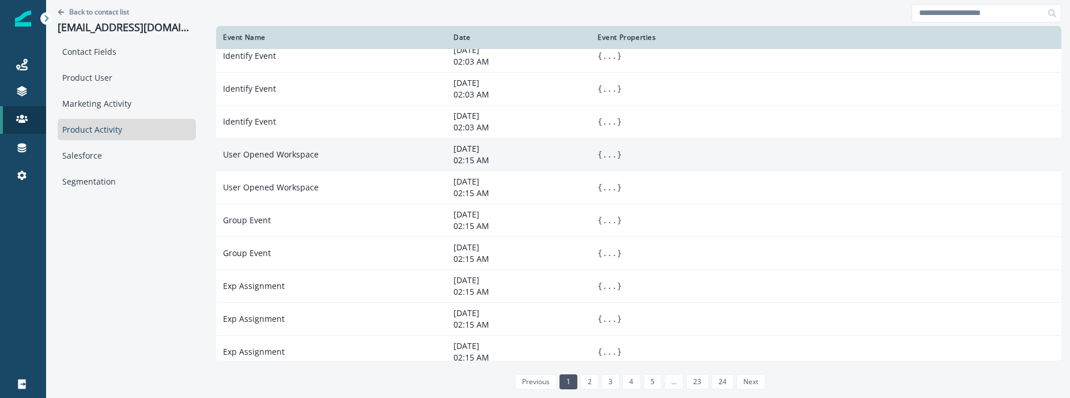
scroll to position [437, 0]
click at [610, 158] on button "..." at bounding box center [609, 154] width 14 height 12
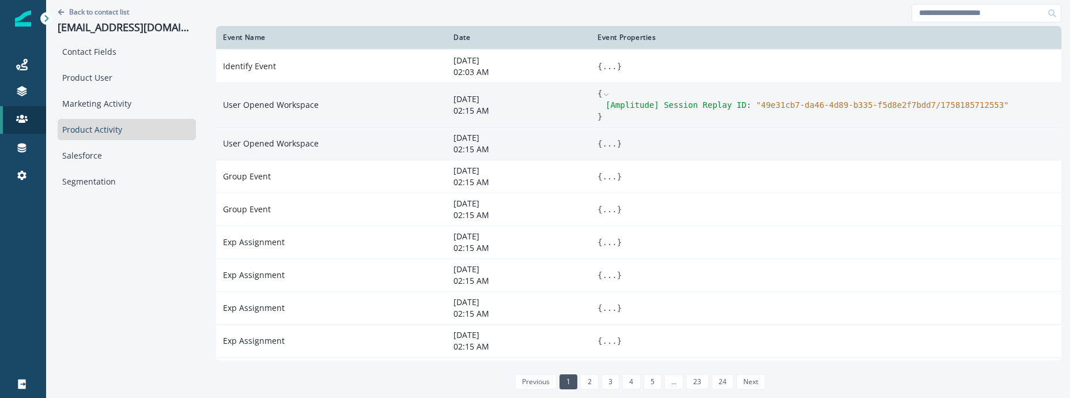
scroll to position [495, 0]
click at [609, 136] on button "..." at bounding box center [609, 141] width 14 height 12
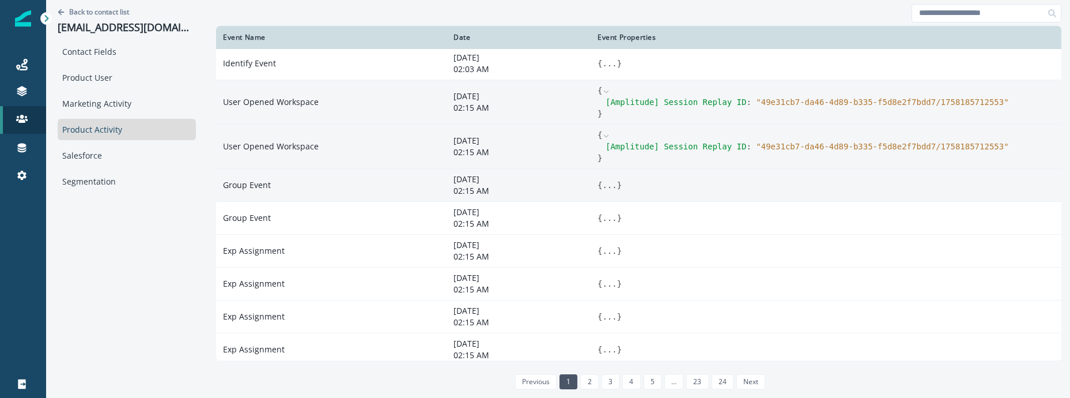
click at [609, 183] on button "..." at bounding box center [609, 185] width 14 height 12
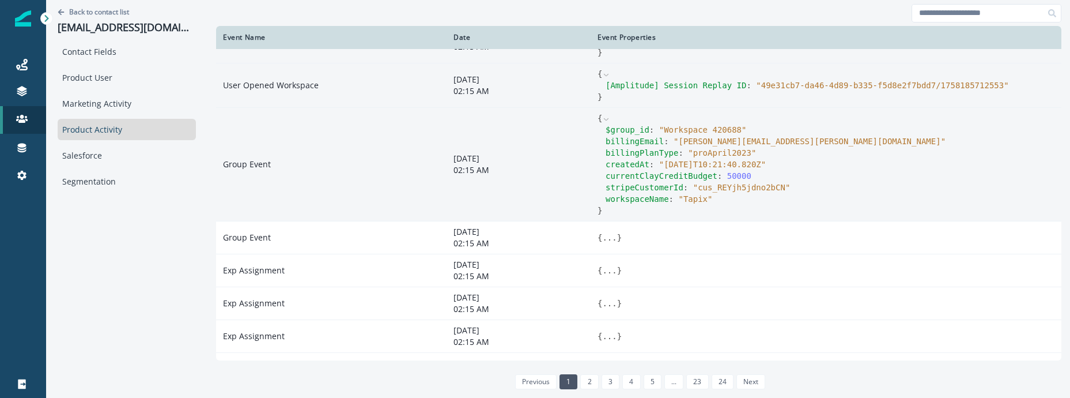
scroll to position [556, 0]
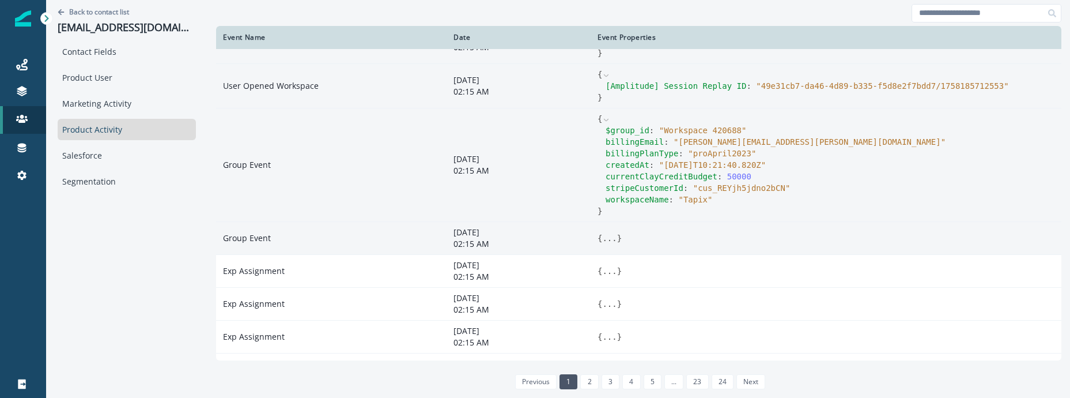
click at [602, 238] on button "..." at bounding box center [609, 238] width 14 height 12
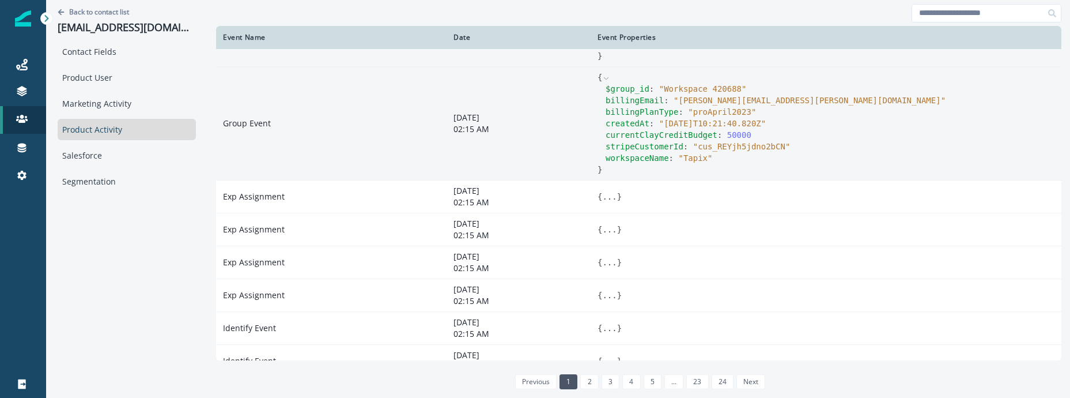
scroll to position [734, 0]
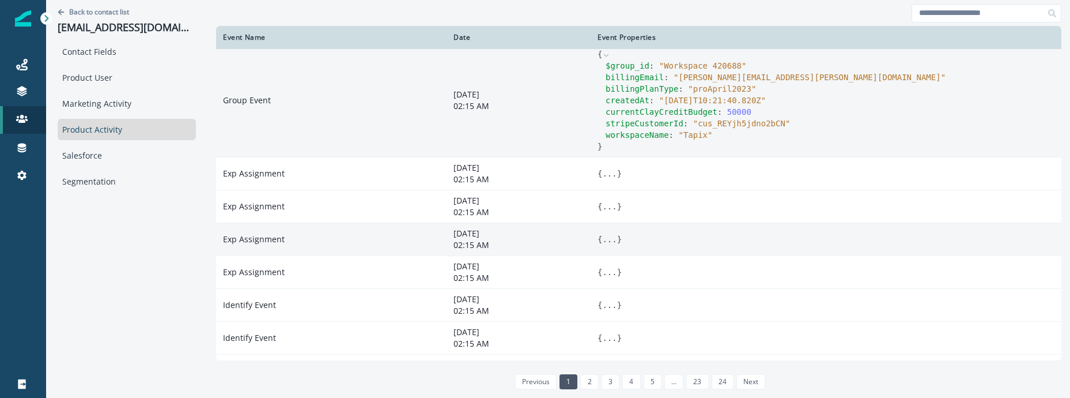
click at [614, 251] on td "{ ... }" at bounding box center [826, 238] width 471 height 33
click at [612, 238] on button "..." at bounding box center [609, 239] width 14 height 12
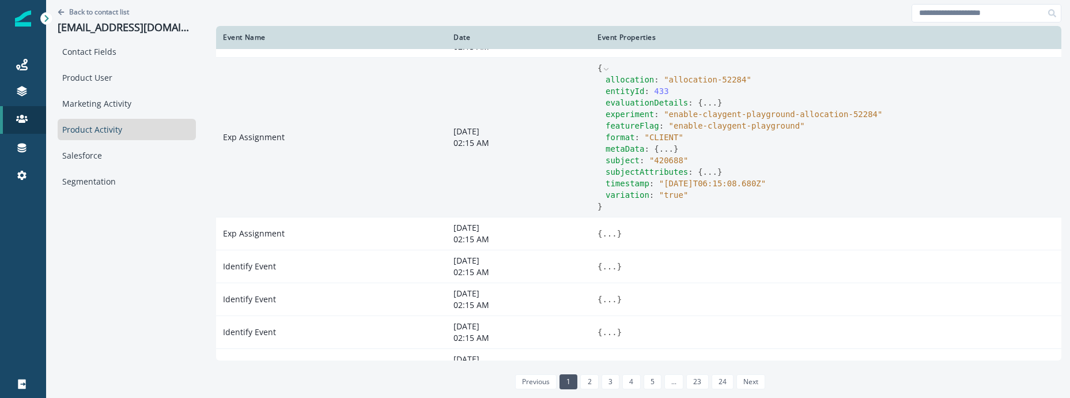
scroll to position [986, 0]
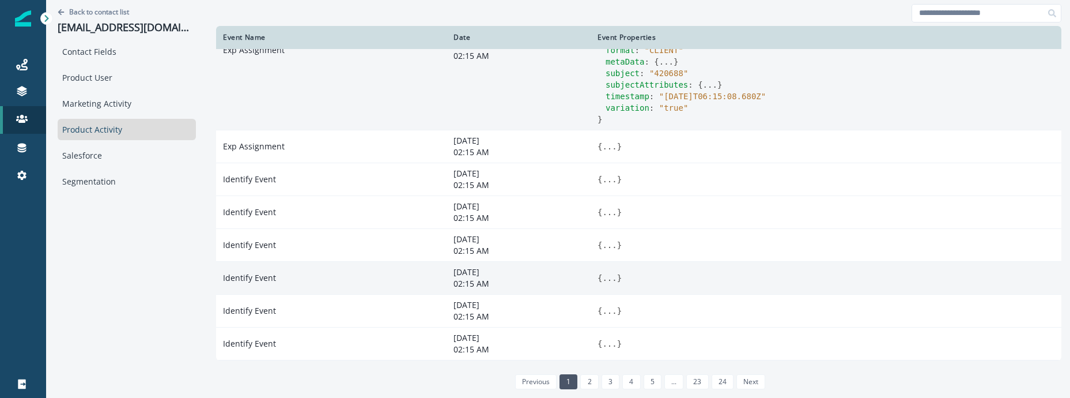
click at [606, 273] on button "..." at bounding box center [609, 278] width 14 height 12
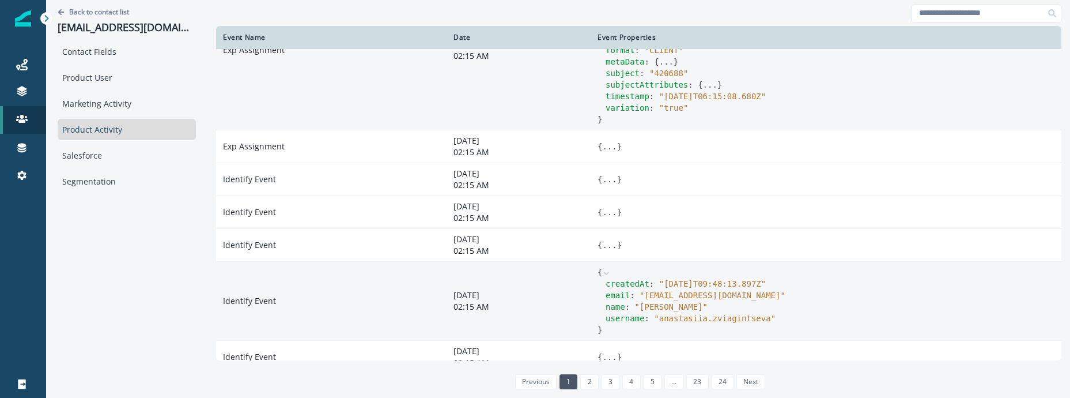
scroll to position [1032, 0]
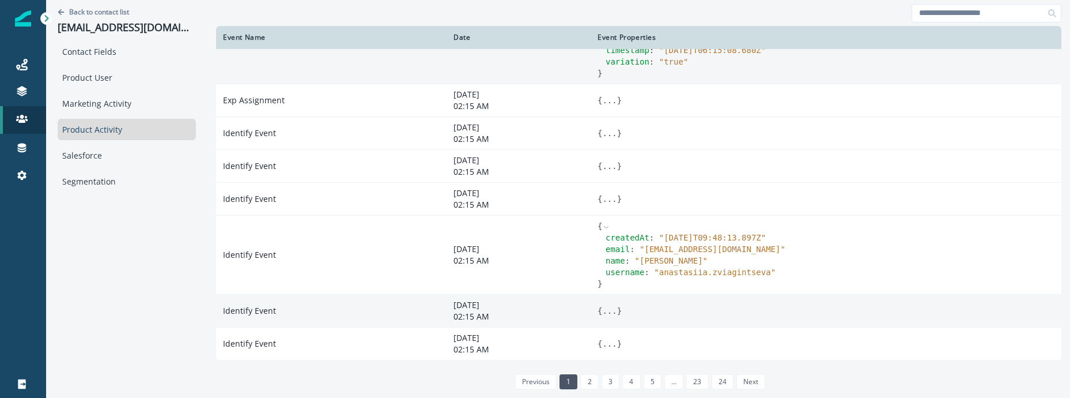
click at [607, 314] on button "..." at bounding box center [609, 311] width 14 height 12
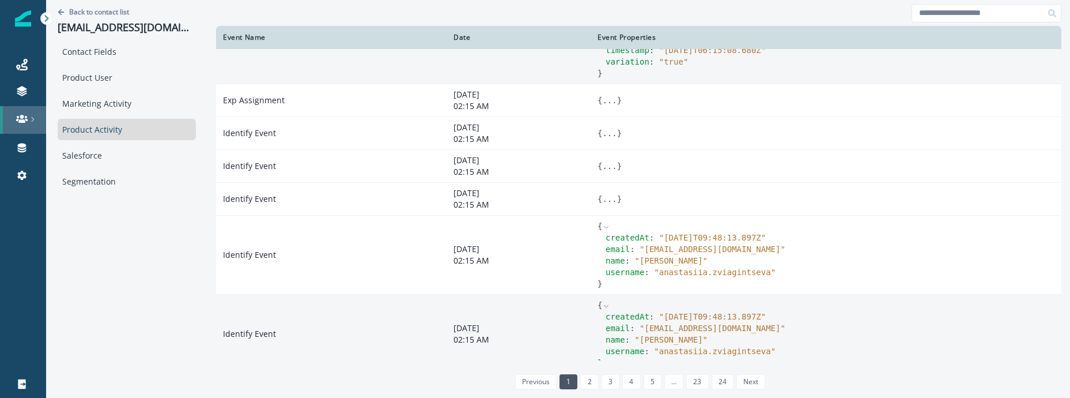
click at [18, 130] on link at bounding box center [23, 120] width 46 height 28
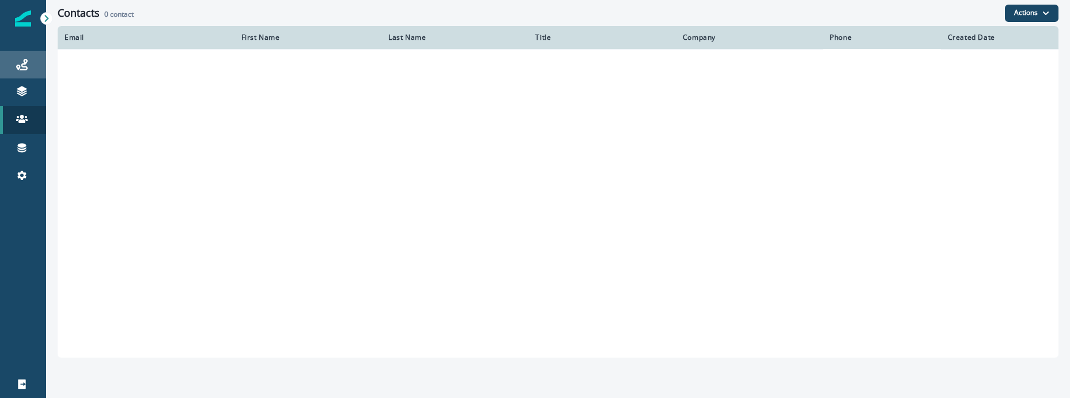
click at [28, 69] on div "Journeys" at bounding box center [23, 65] width 37 height 14
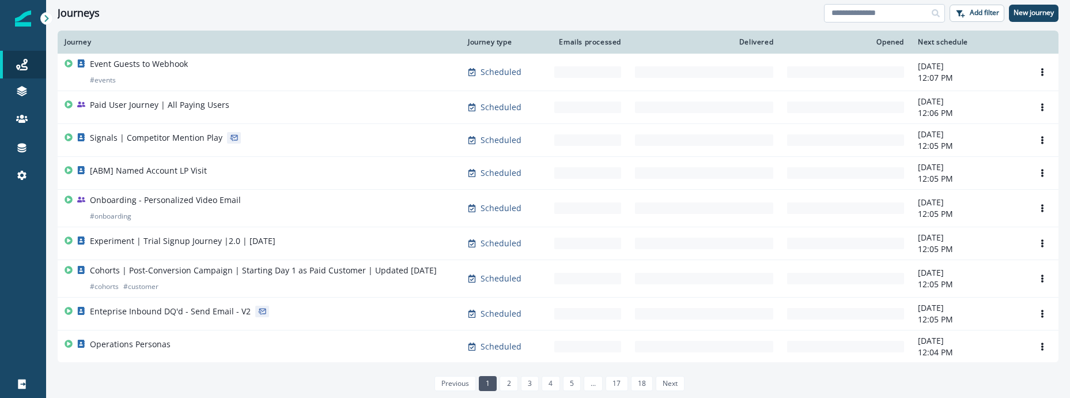
click at [836, 7] on input at bounding box center [884, 13] width 121 height 18
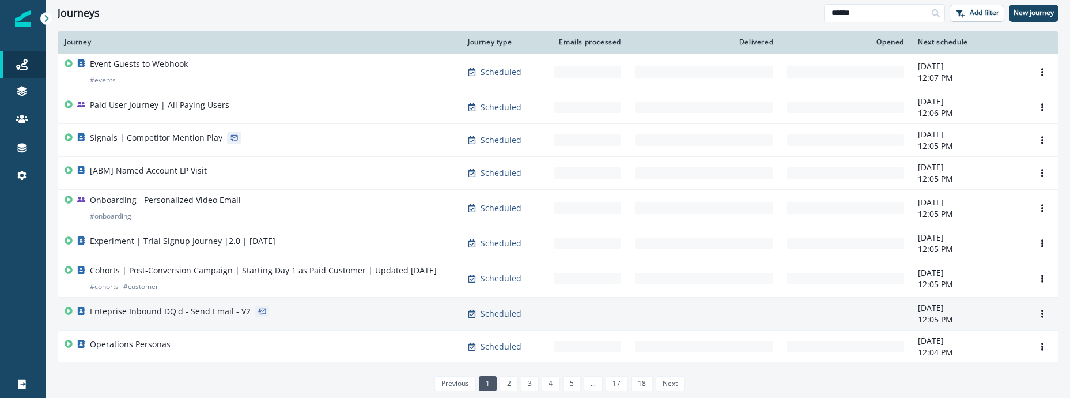
type input "******"
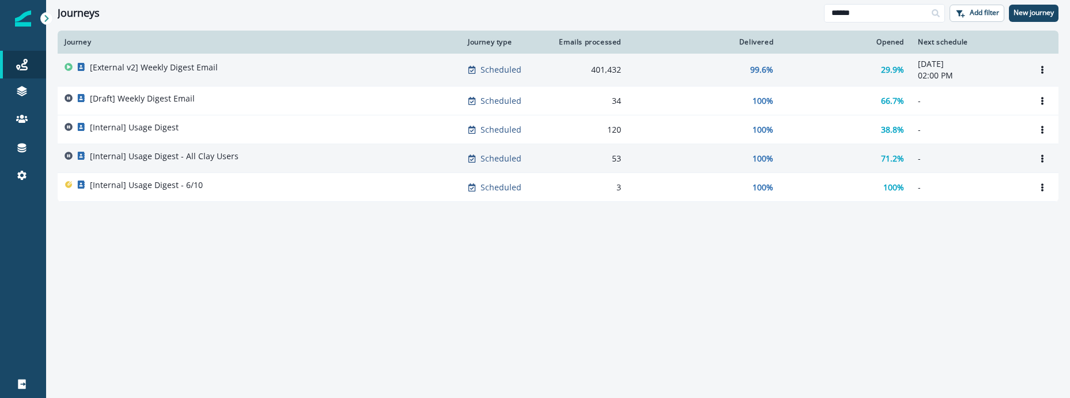
click at [229, 76] on div "[External v2] Weekly Digest Email" at bounding box center [260, 70] width 390 height 16
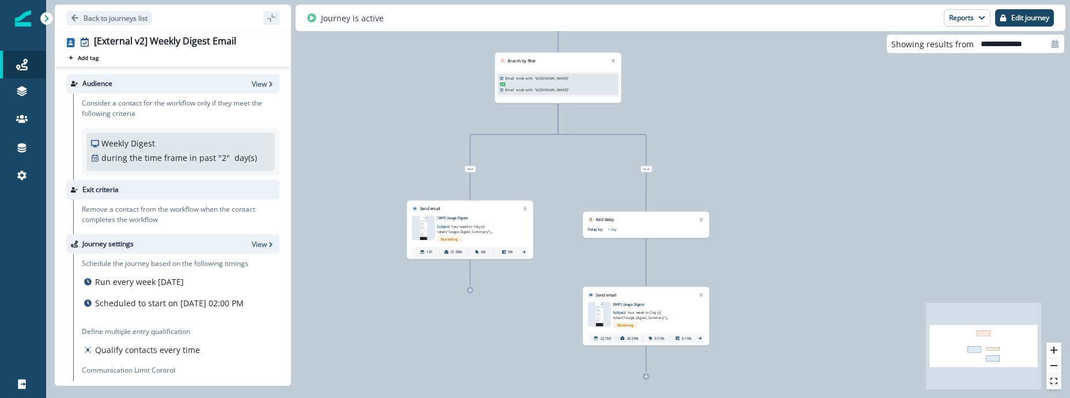
drag, startPoint x: 261, startPoint y: 81, endPoint x: 271, endPoint y: 65, distance: 19.2
click at [271, 65] on div "[External v2] Weekly Digest Email Add tag Search or create tags # programs # ev…" at bounding box center [173, 208] width 236 height 354
click at [969, 14] on button "Reports" at bounding box center [967, 17] width 47 height 17
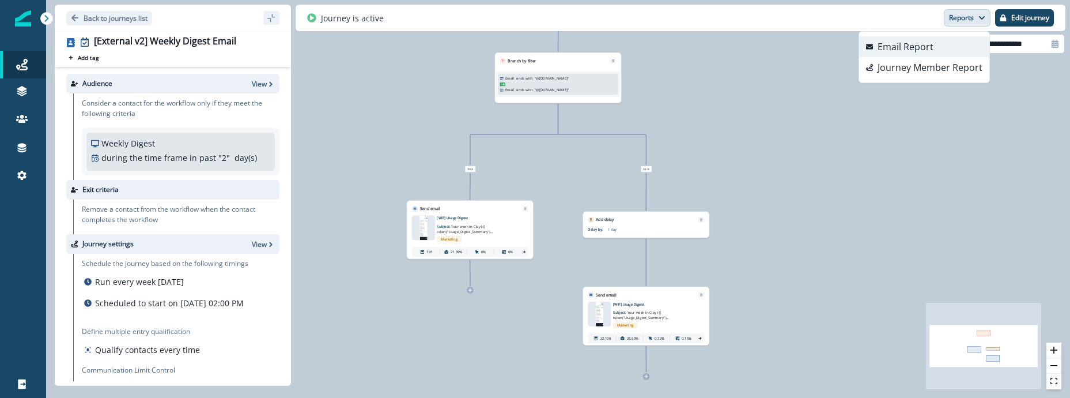
click at [947, 46] on button "Email Report" at bounding box center [924, 46] width 130 height 21
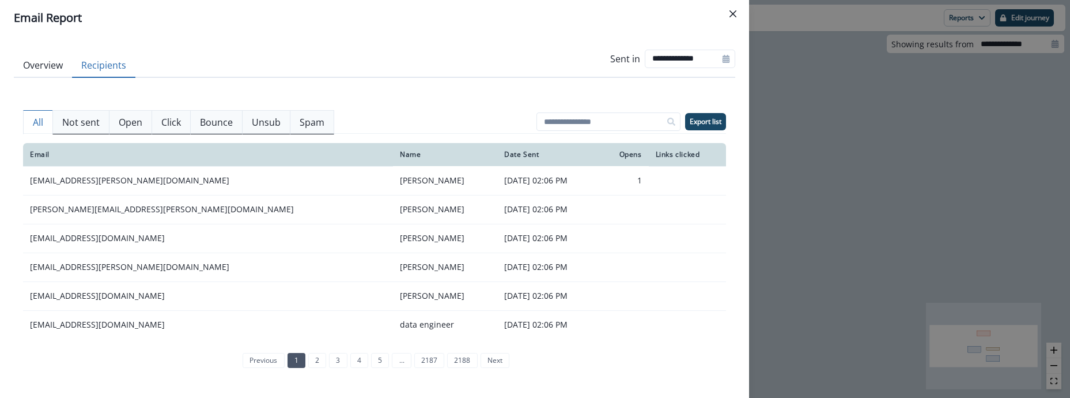
click at [108, 65] on button "Recipients" at bounding box center [103, 66] width 63 height 24
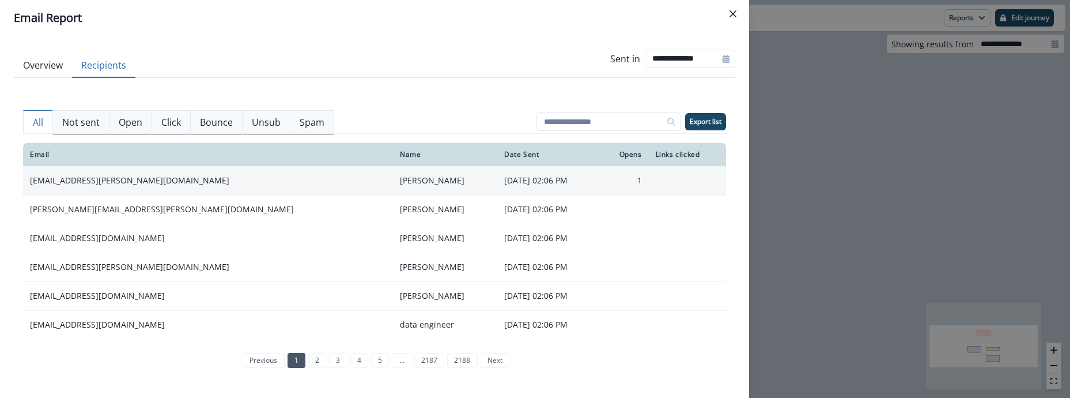
click at [85, 179] on td "[EMAIL_ADDRESS][PERSON_NAME][DOMAIN_NAME]" at bounding box center [208, 180] width 370 height 29
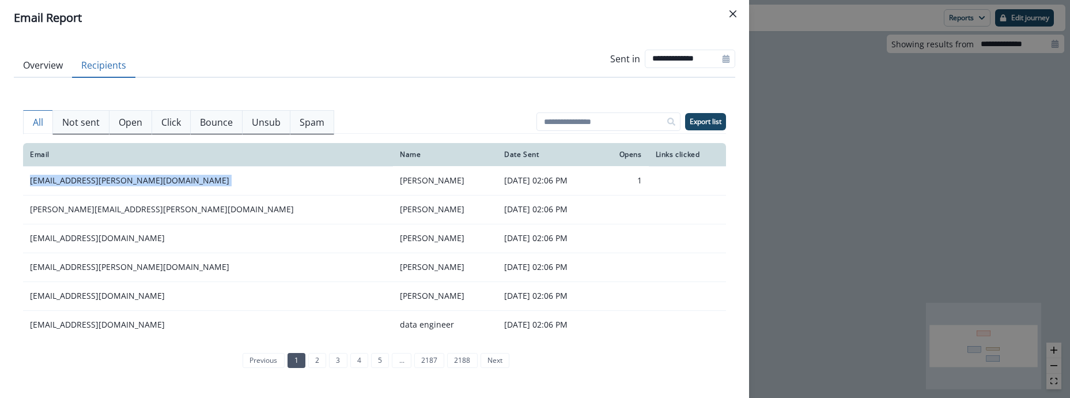
copy td "[EMAIL_ADDRESS][PERSON_NAME][DOMAIN_NAME]"
click at [826, 41] on div "**********" at bounding box center [535, 199] width 1070 height 398
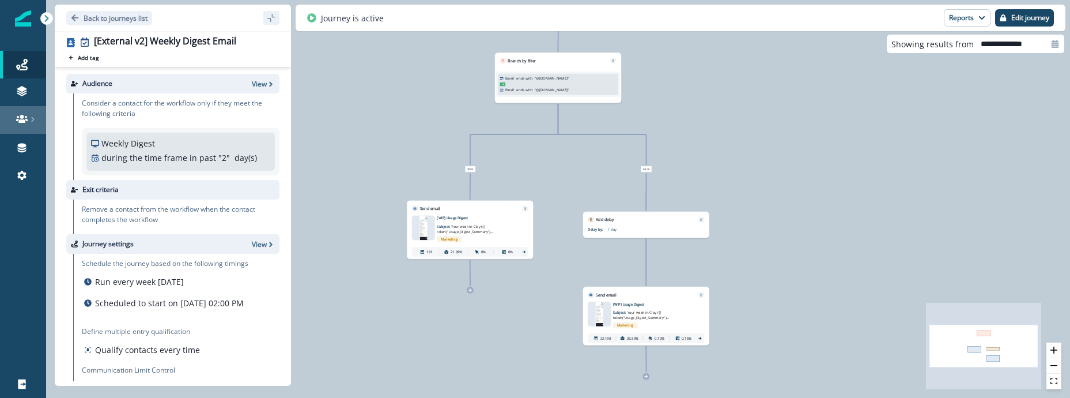
click at [22, 118] on icon at bounding box center [22, 119] width 12 height 8
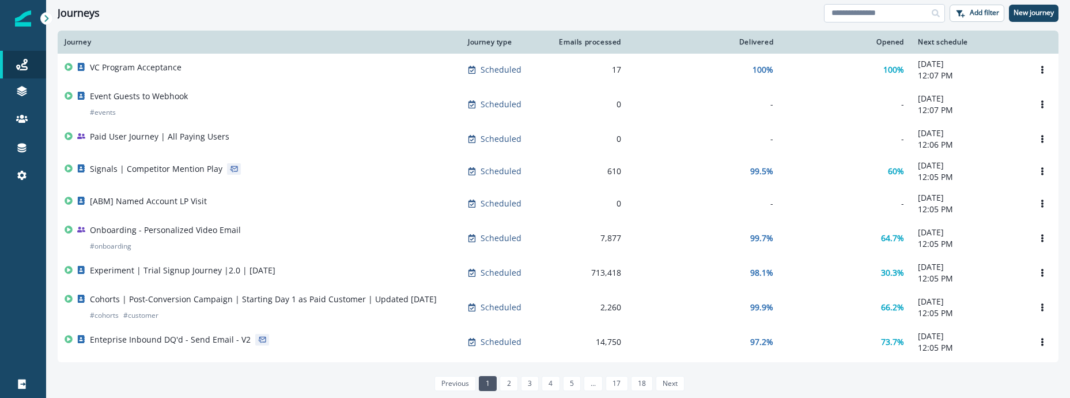
click at [862, 5] on input at bounding box center [884, 13] width 121 height 18
paste input "**********"
type input "**********"
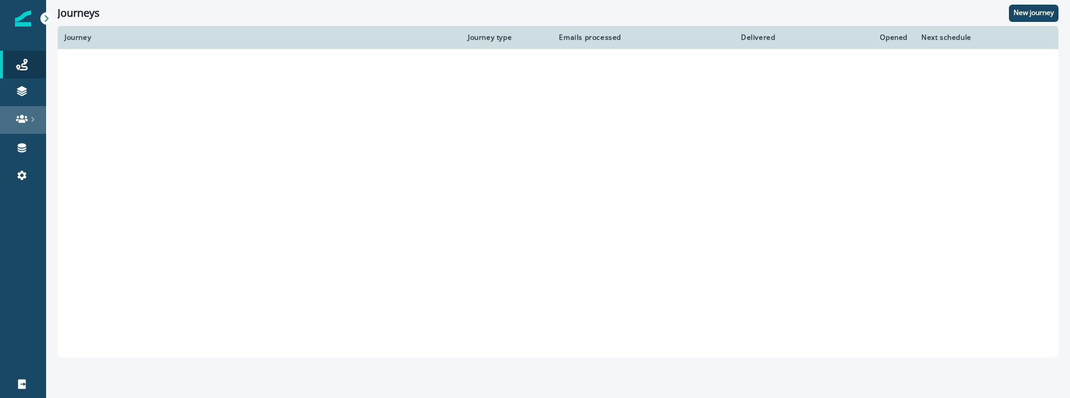
click at [13, 108] on link at bounding box center [23, 120] width 46 height 28
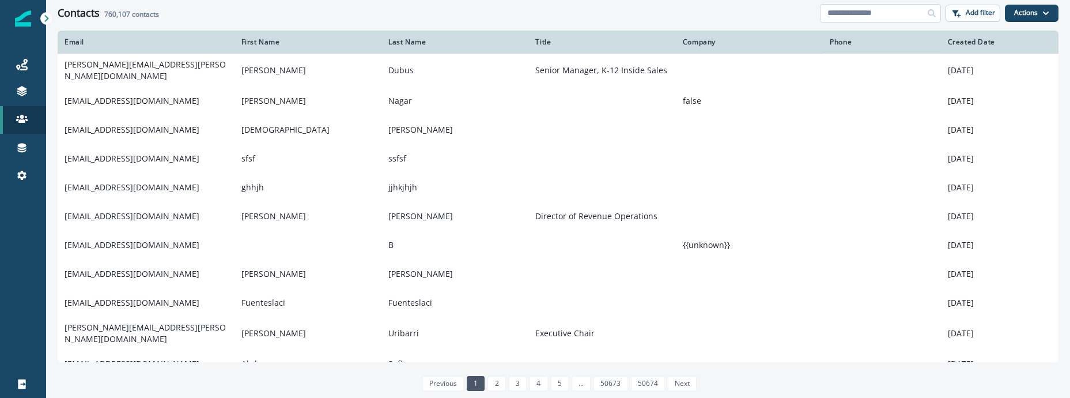
click at [896, 16] on input at bounding box center [880, 13] width 121 height 18
paste input "**********"
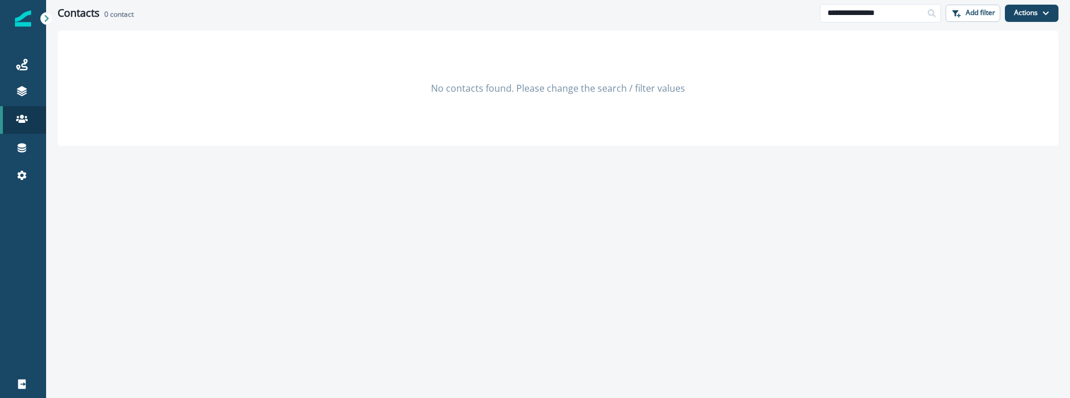
type input "**********"
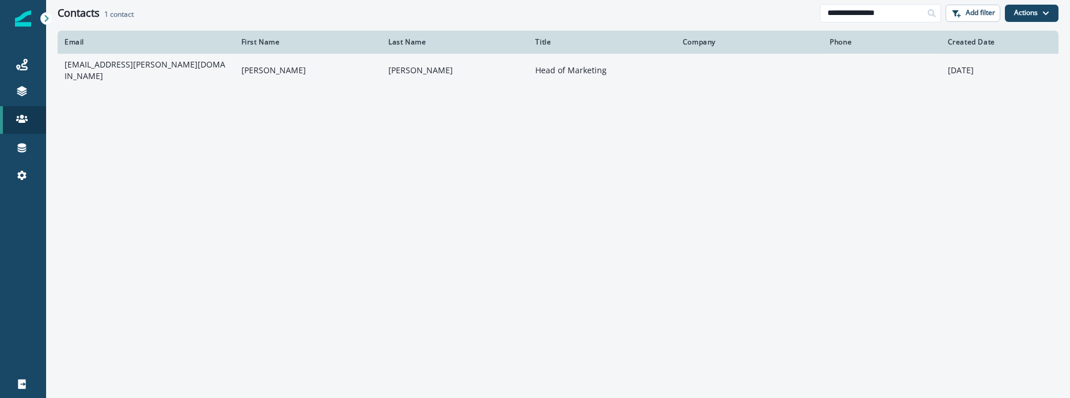
click at [446, 66] on td "[PERSON_NAME]" at bounding box center [455, 70] width 147 height 33
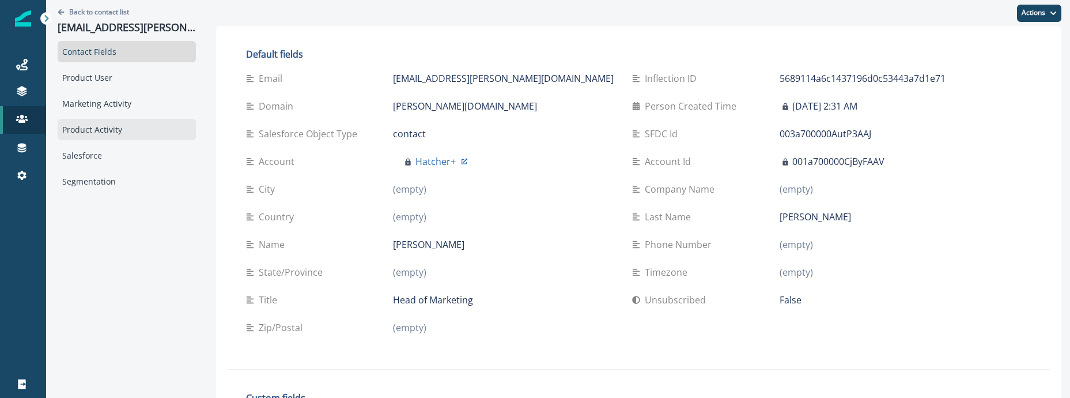
click at [104, 125] on div "Product Activity" at bounding box center [127, 129] width 138 height 21
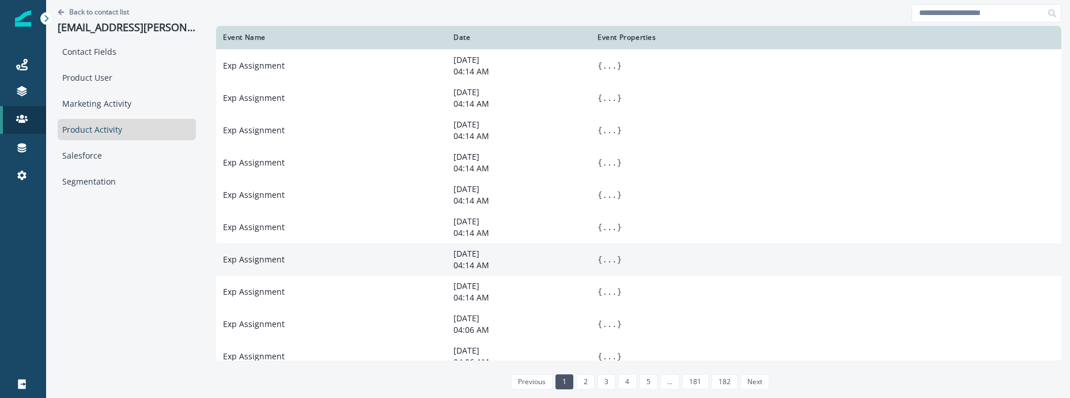
scroll to position [182, 0]
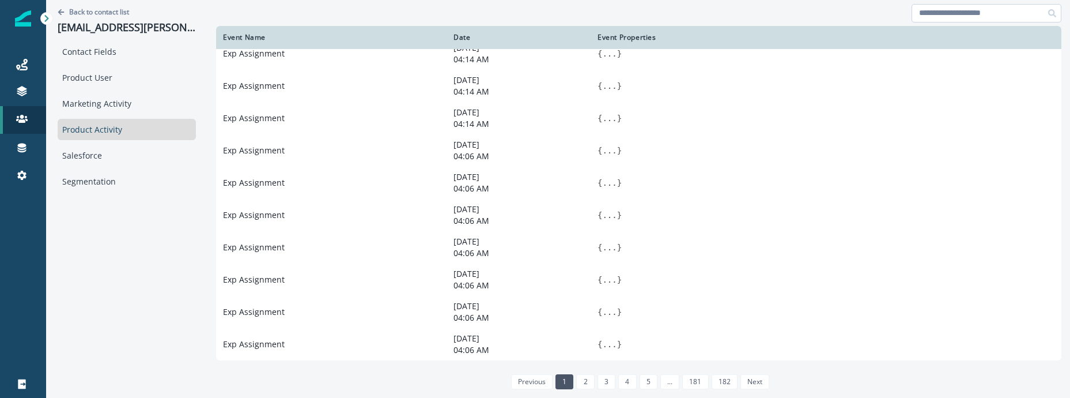
click at [924, 13] on input at bounding box center [987, 13] width 150 height 18
type input "******"
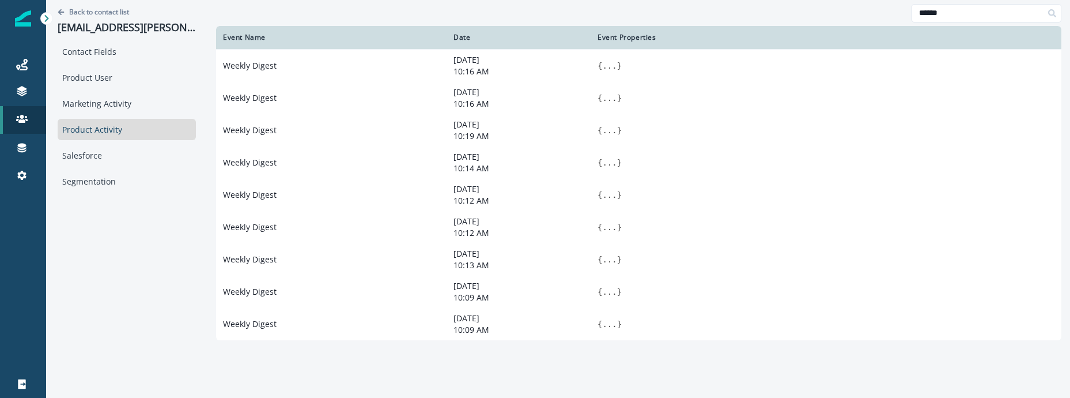
scroll to position [0, 0]
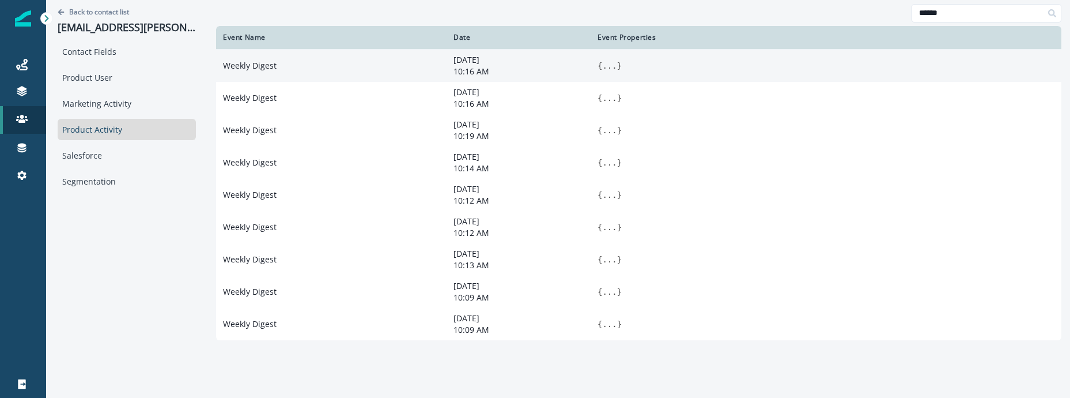
click at [602, 62] on button "..." at bounding box center [609, 66] width 14 height 12
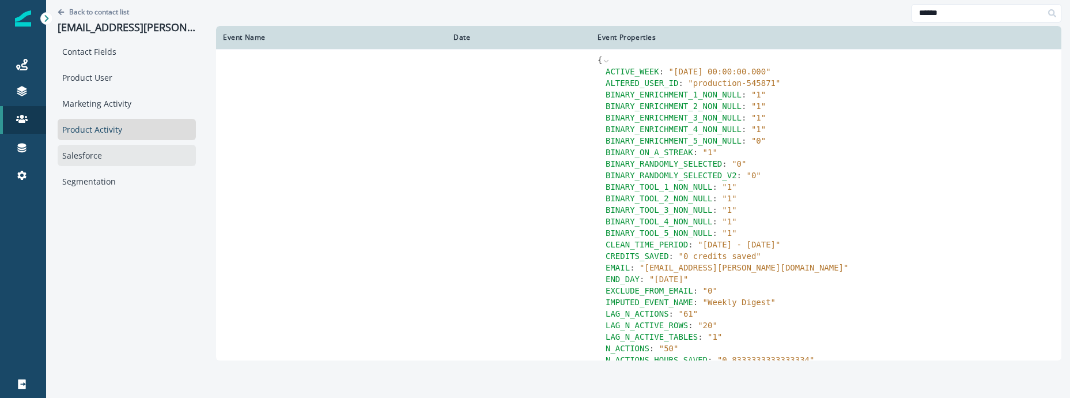
click at [122, 161] on div "Salesforce" at bounding box center [127, 155] width 138 height 21
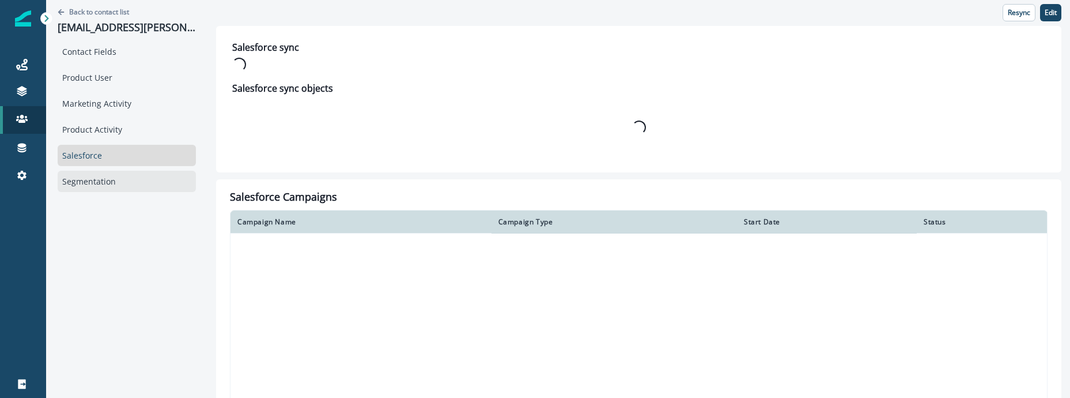
click at [114, 180] on div "Segmentation" at bounding box center [127, 181] width 138 height 21
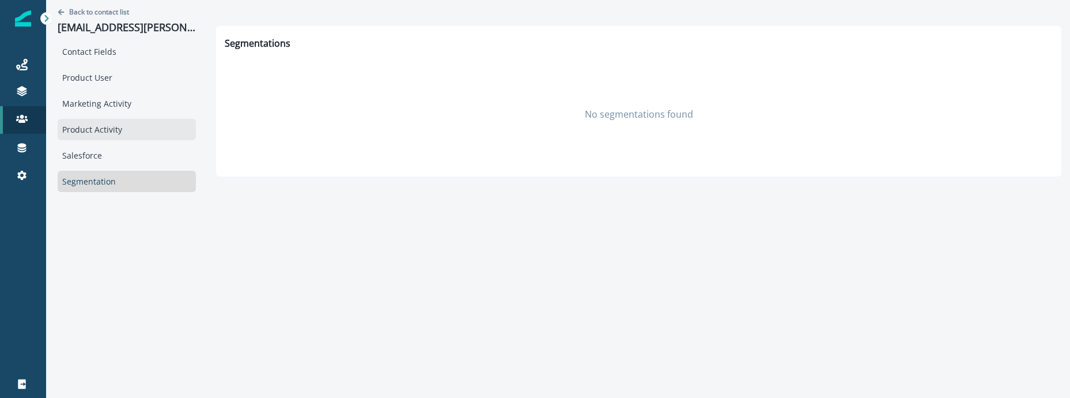
click at [118, 132] on div "Product Activity" at bounding box center [127, 129] width 138 height 21
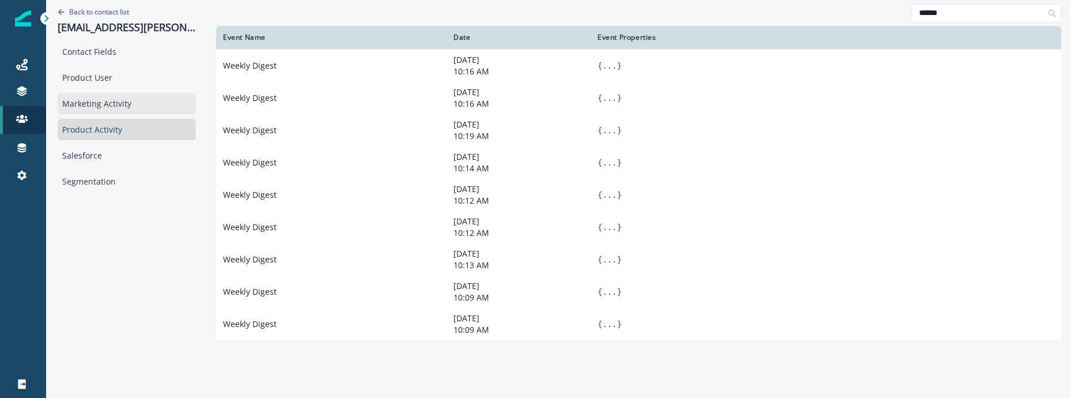
click at [122, 106] on div "Marketing Activity" at bounding box center [127, 103] width 138 height 21
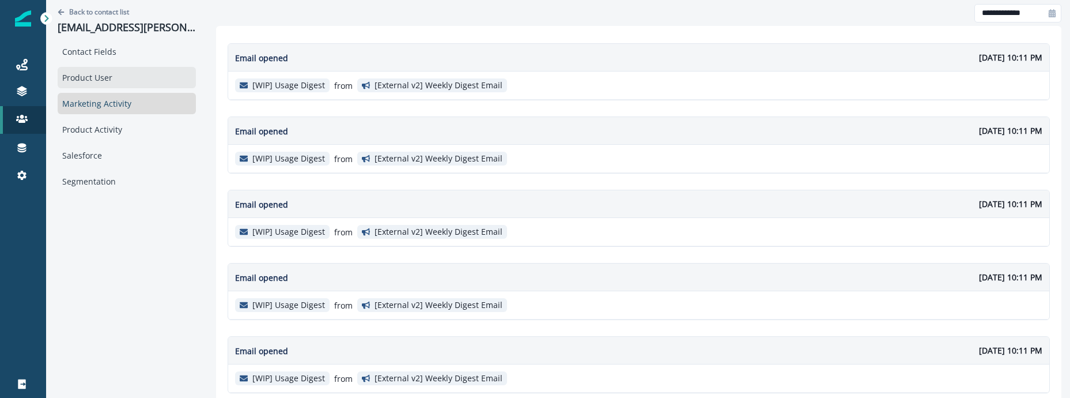
click at [118, 81] on div "Product User" at bounding box center [127, 77] width 138 height 21
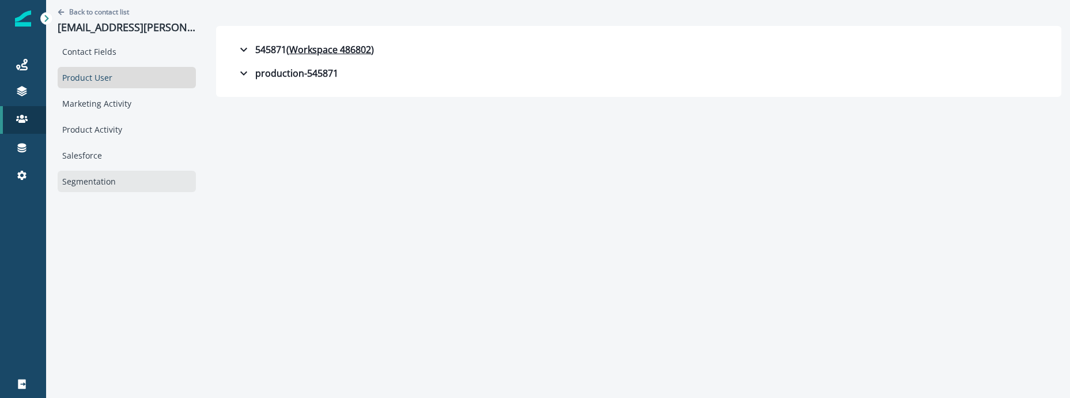
click at [104, 172] on div "Segmentation" at bounding box center [127, 181] width 138 height 21
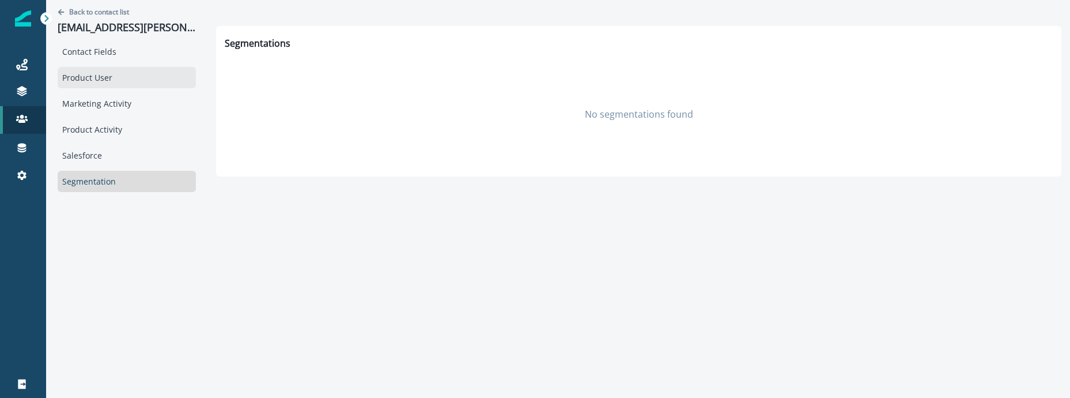
click at [95, 81] on div "Product User" at bounding box center [127, 77] width 138 height 21
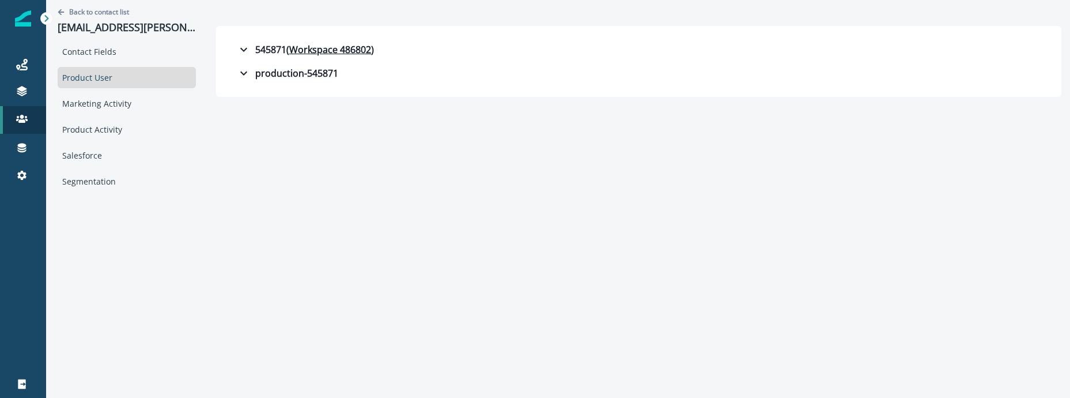
click at [104, 37] on div "Back to contact list [PERSON_NAME][EMAIL_ADDRESS][PERSON_NAME][DOMAIN_NAME]" at bounding box center [127, 20] width 138 height 41
click at [103, 54] on div "Contact Fields" at bounding box center [127, 51] width 138 height 21
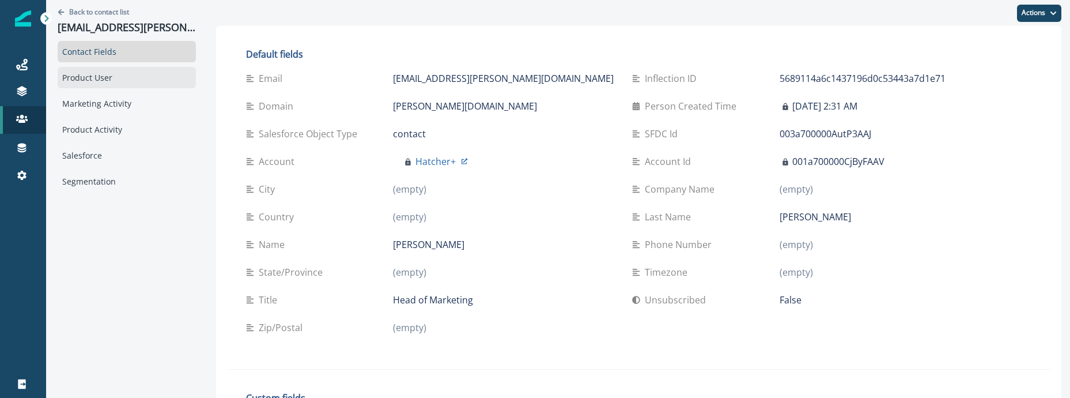
click at [150, 71] on div "Product User" at bounding box center [127, 77] width 138 height 21
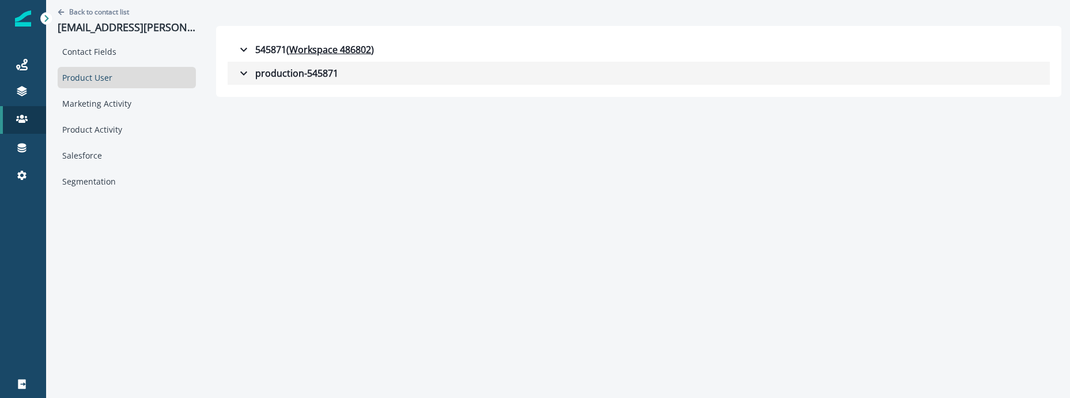
click at [251, 82] on button "production-545871" at bounding box center [639, 73] width 822 height 23
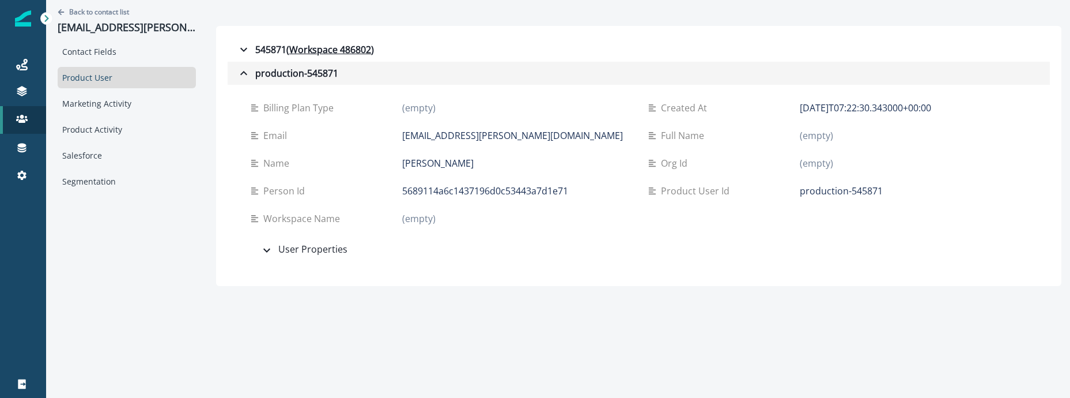
click at [251, 82] on button "production-545871" at bounding box center [639, 73] width 822 height 23
